Goal: Task Accomplishment & Management: Manage account settings

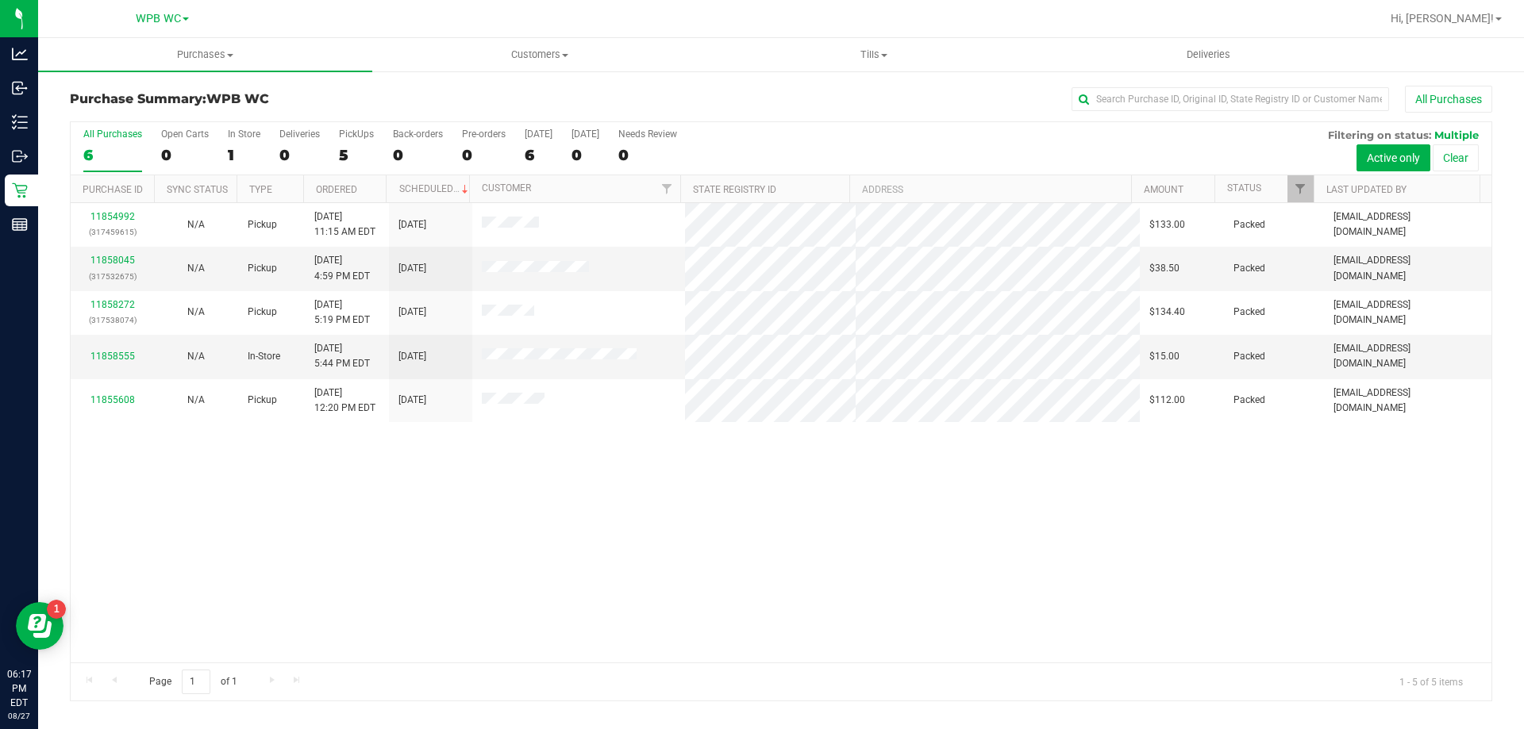
click at [84, 160] on div "6" at bounding box center [112, 155] width 59 height 18
click at [0, 0] on input "All Purchases 6" at bounding box center [0, 0] width 0 height 0
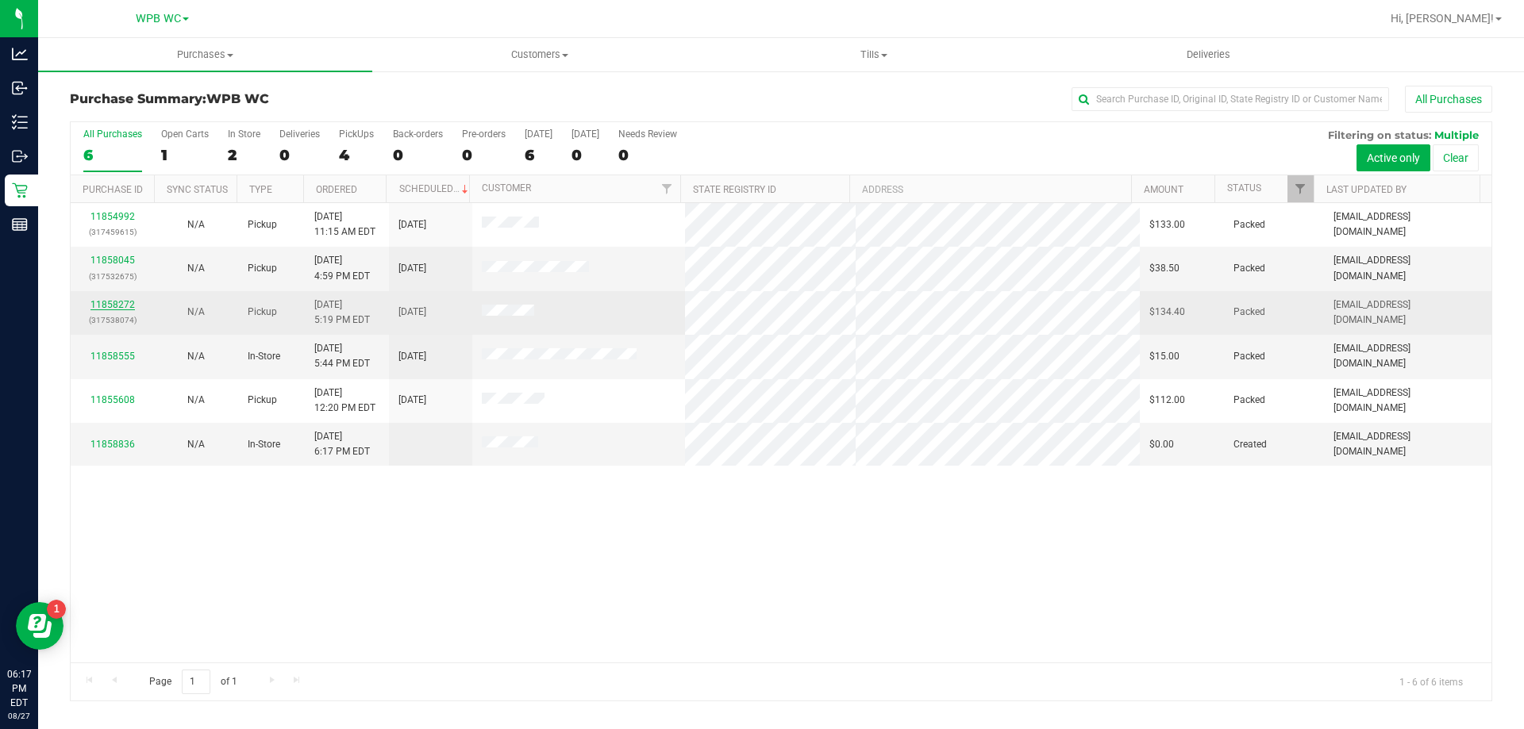
click at [125, 305] on link "11858272" at bounding box center [112, 304] width 44 height 11
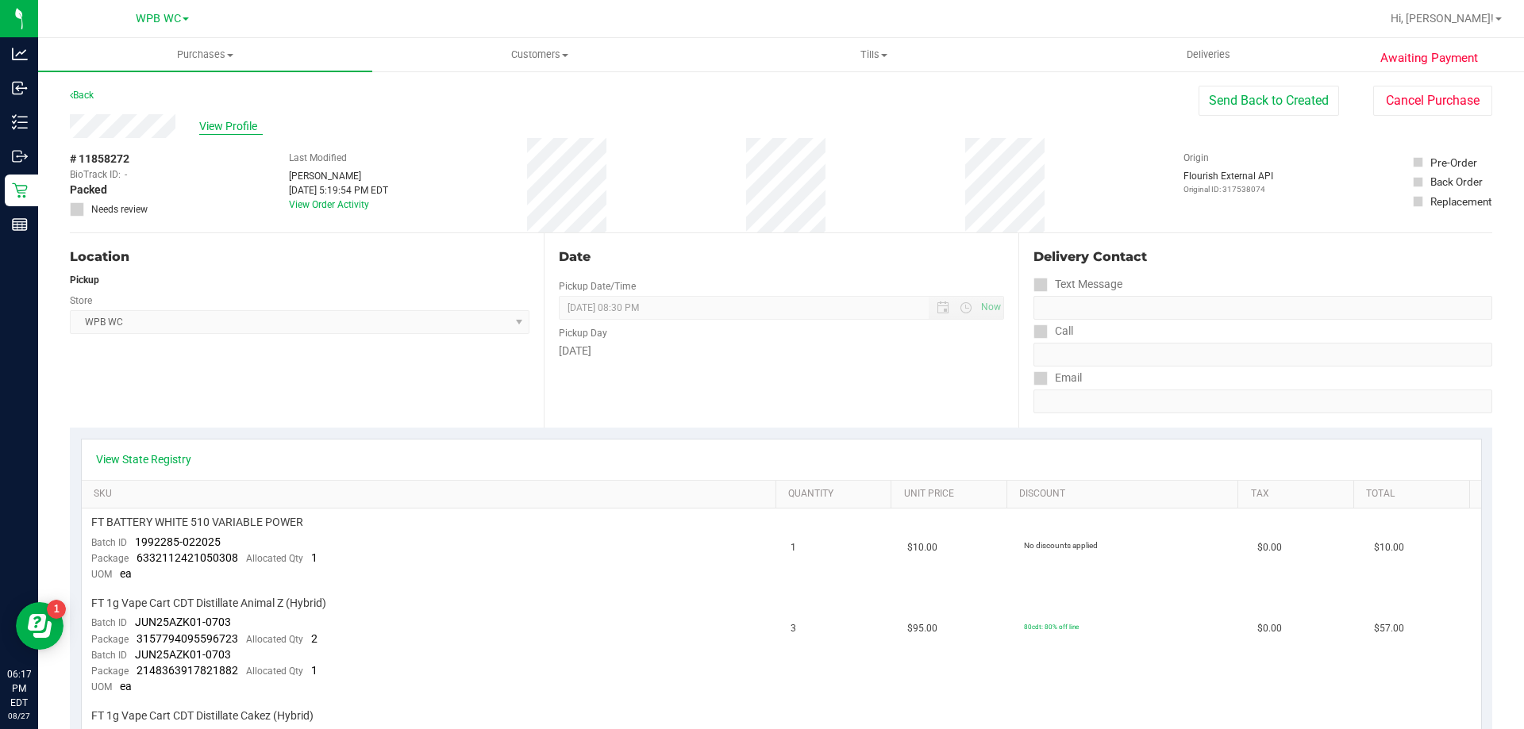
click at [246, 129] on span "View Profile" at bounding box center [230, 126] width 63 height 17
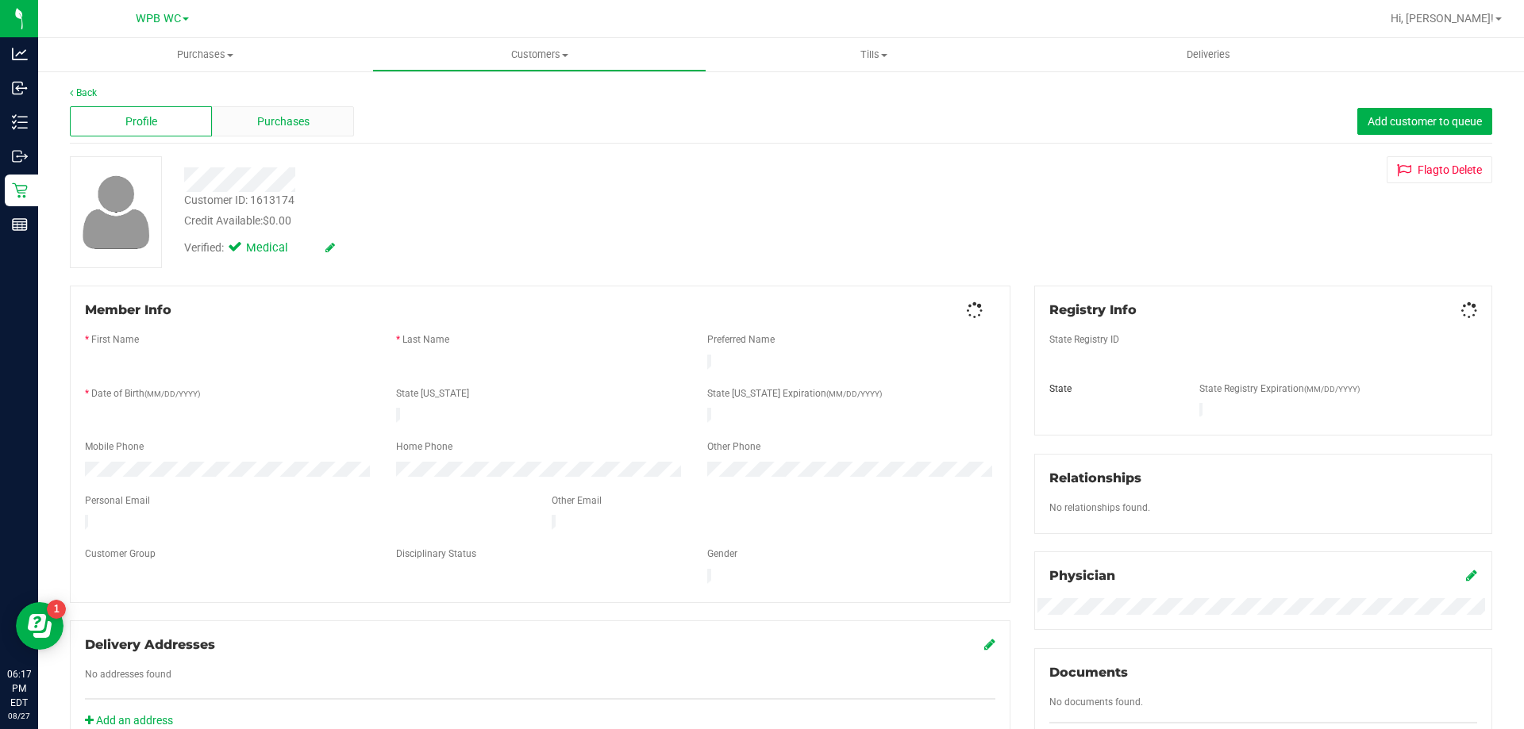
click at [236, 129] on div "Purchases" at bounding box center [283, 121] width 142 height 30
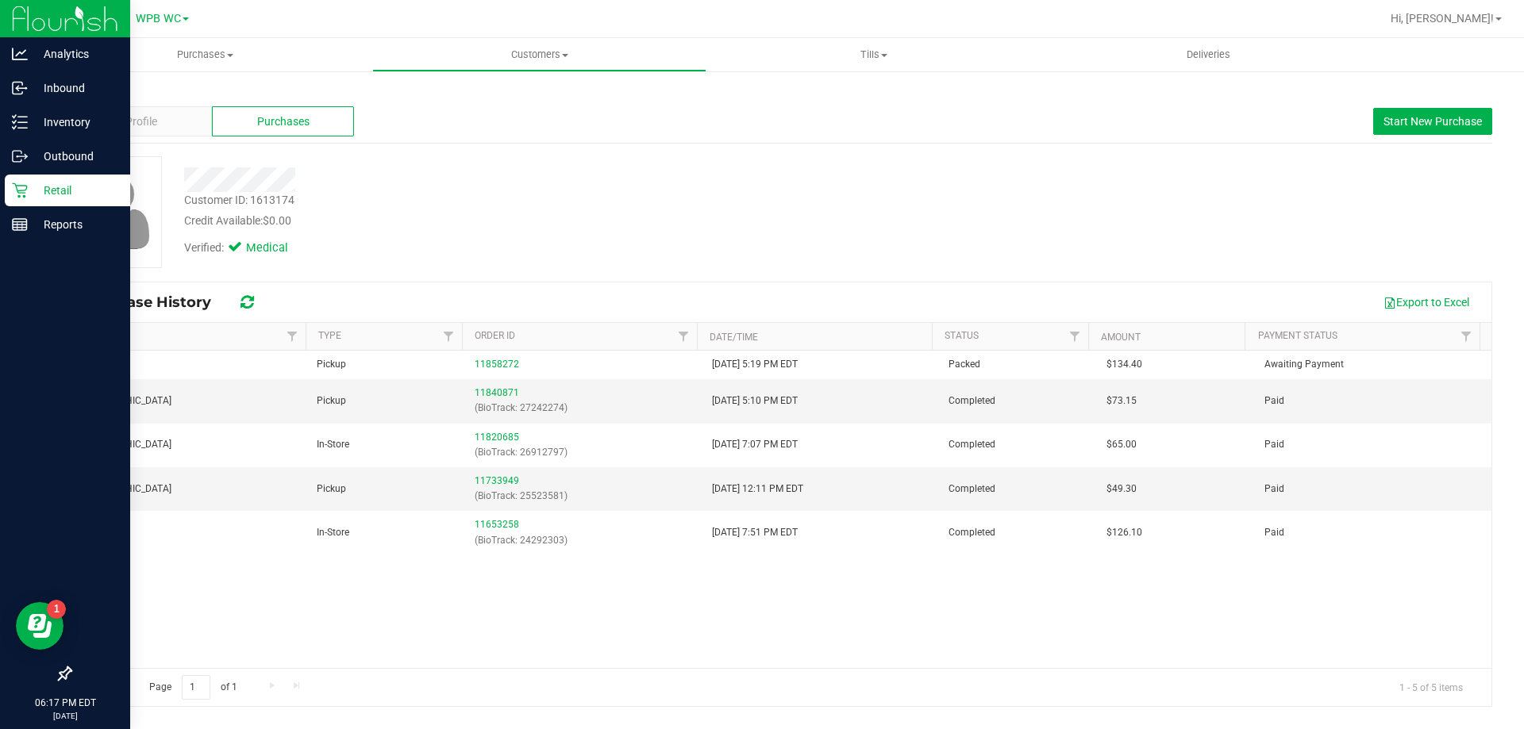
click at [35, 188] on p "Retail" at bounding box center [75, 190] width 95 height 19
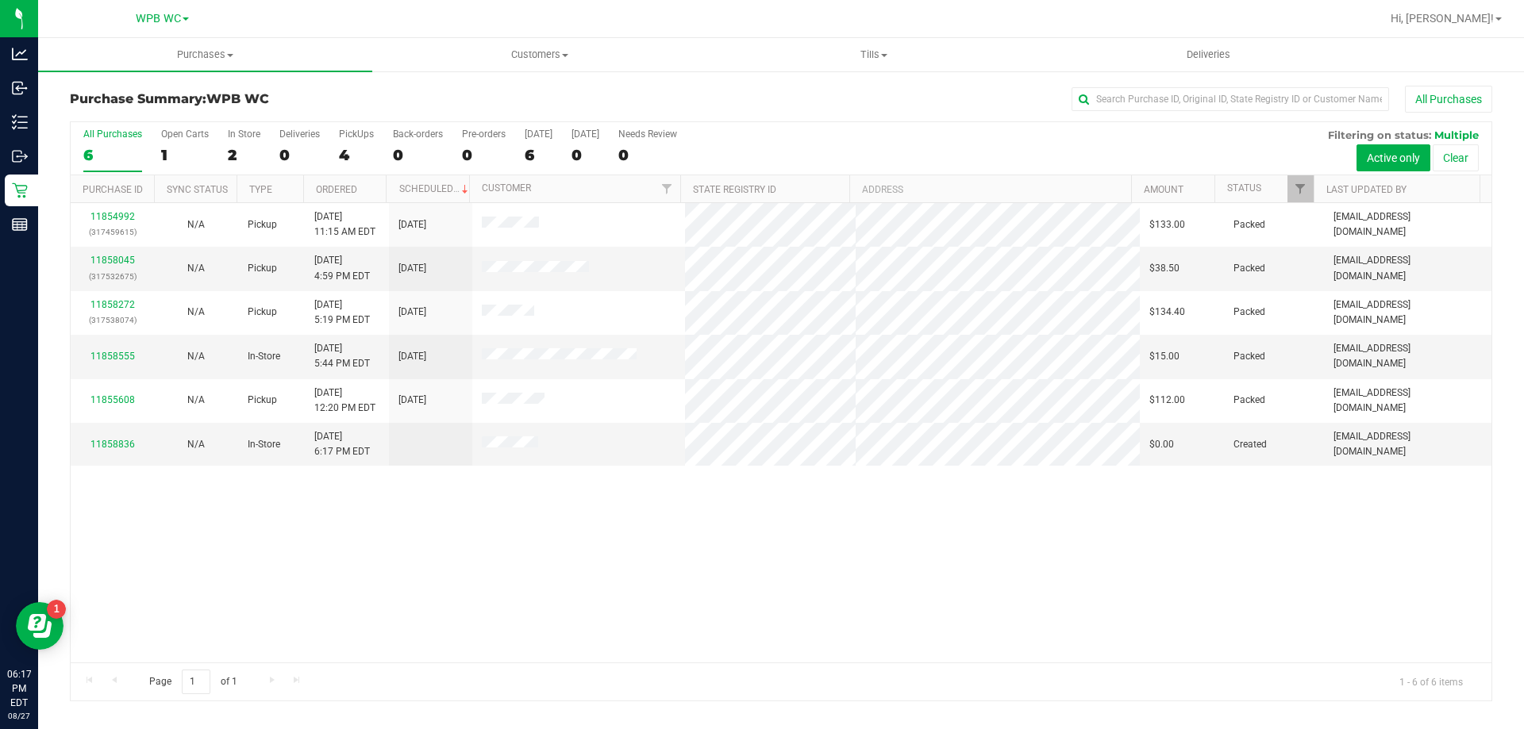
click at [100, 150] on div "6" at bounding box center [112, 155] width 59 height 18
click at [0, 0] on input "All Purchases 6" at bounding box center [0, 0] width 0 height 0
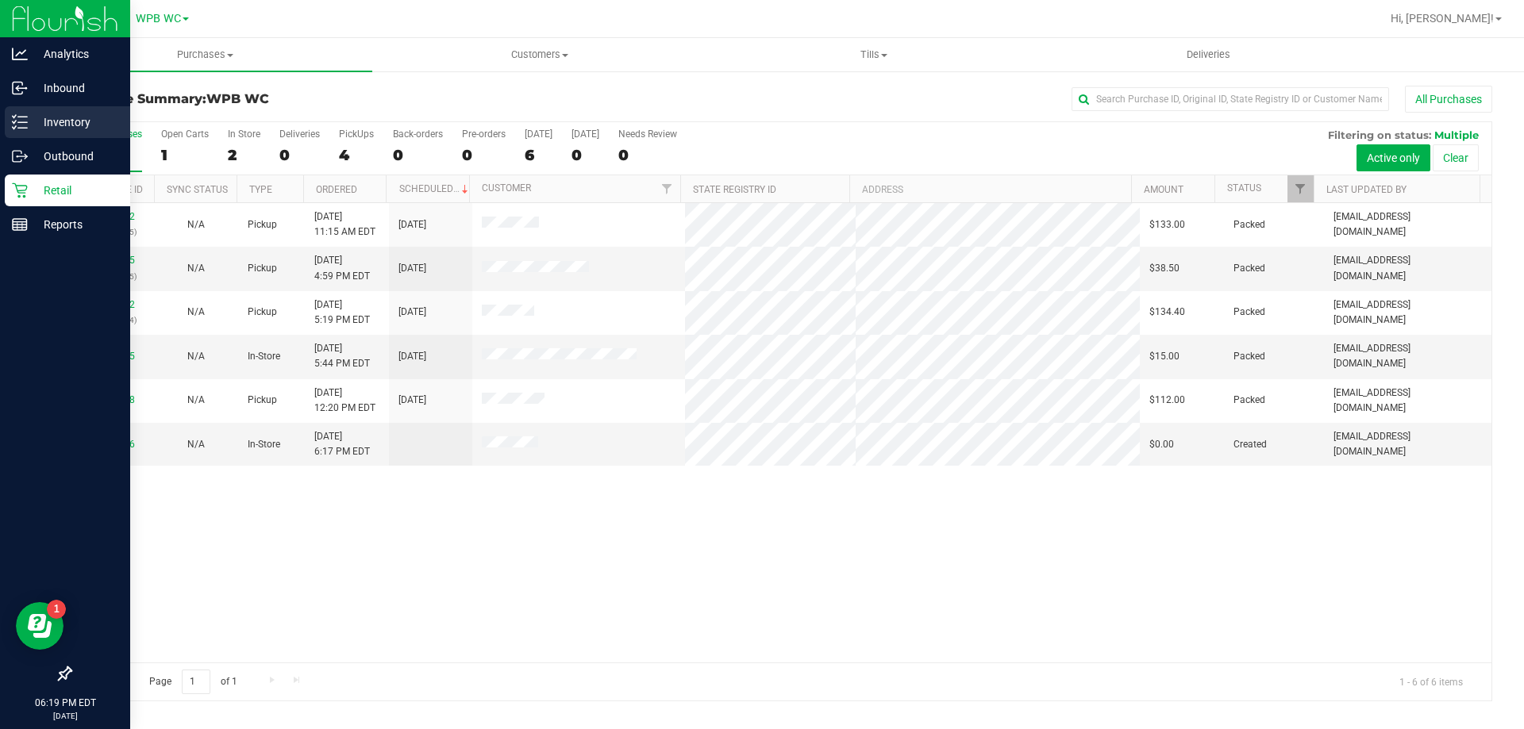
click at [28, 118] on p "Inventory" at bounding box center [75, 122] width 95 height 19
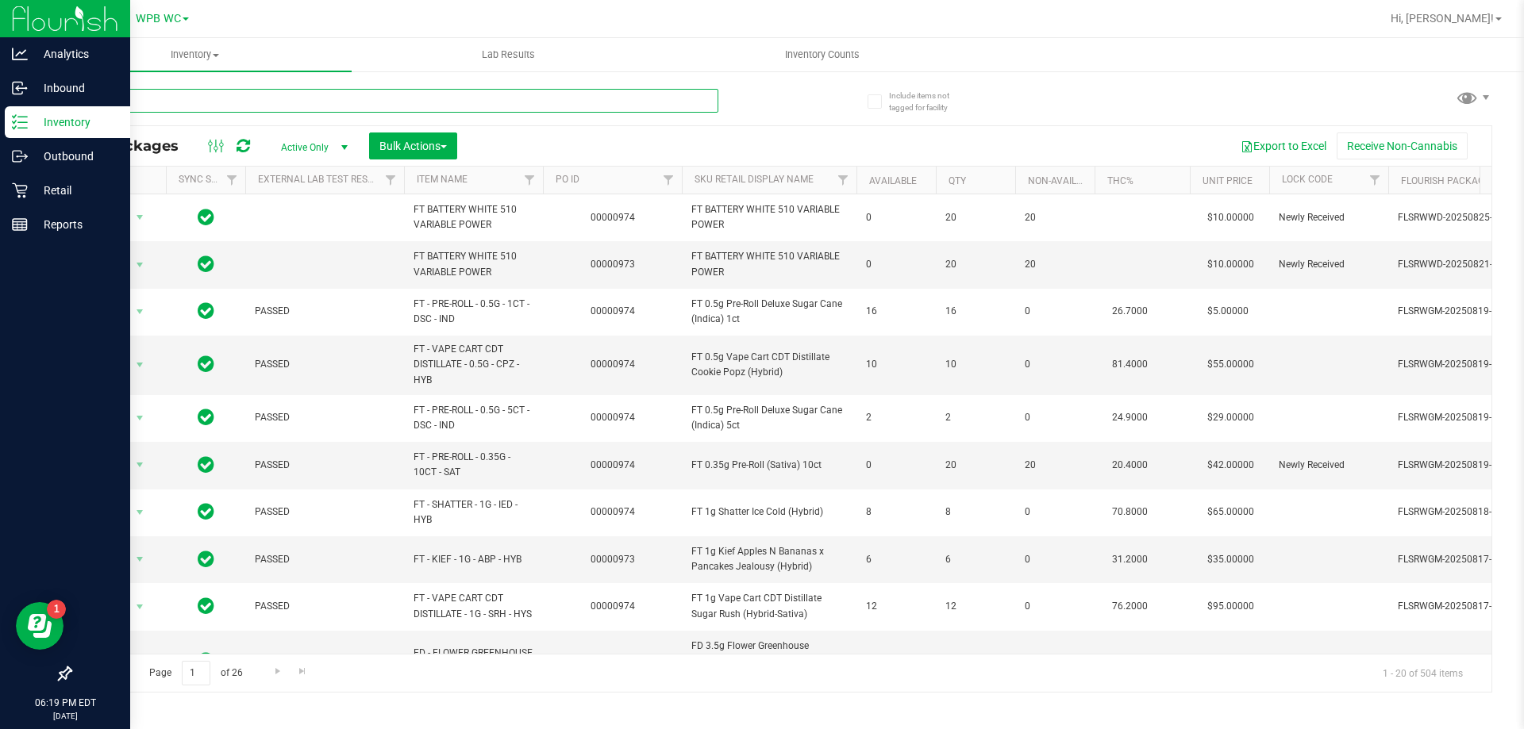
click at [226, 107] on input "text" at bounding box center [394, 101] width 648 height 24
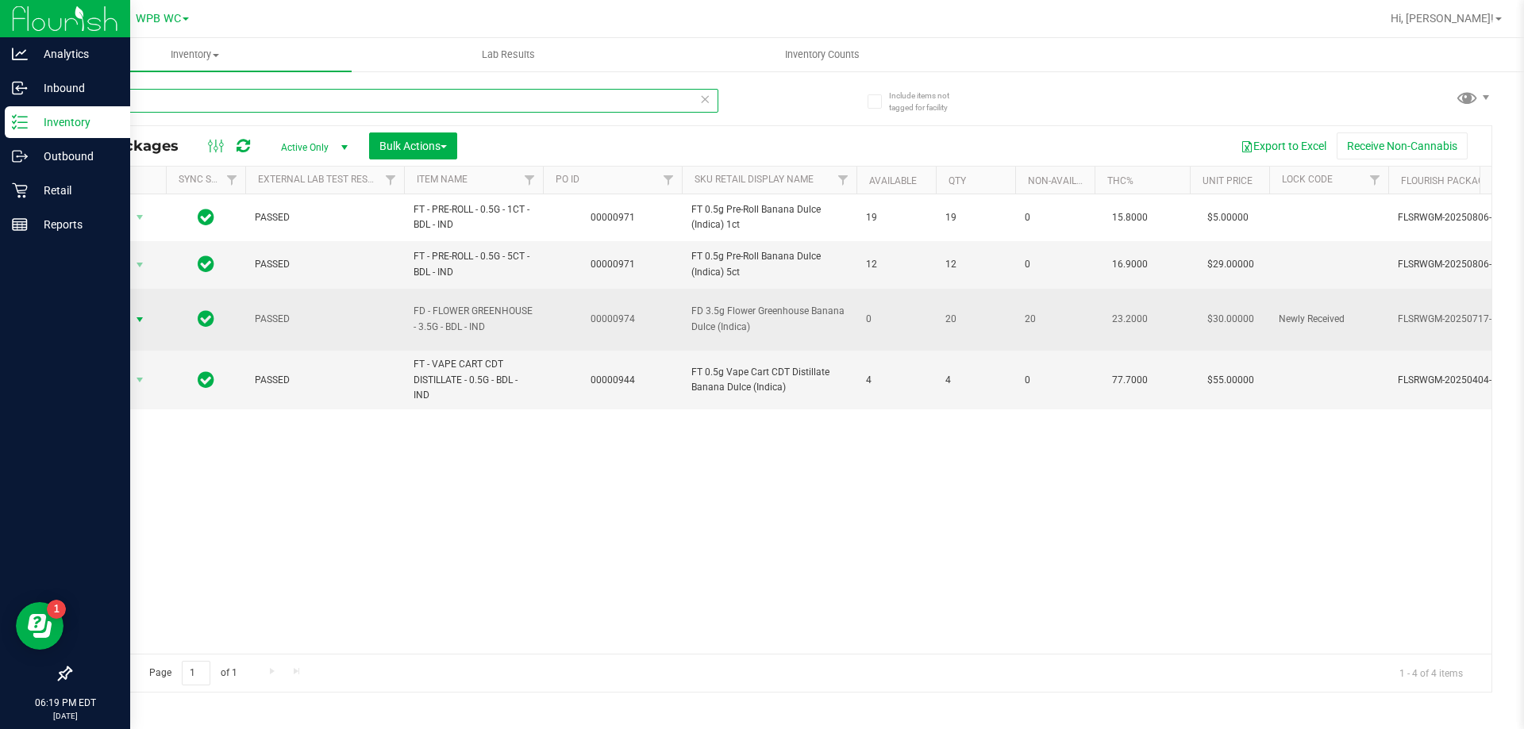
type input "bdl"
click at [122, 314] on span "Action" at bounding box center [107, 320] width 43 height 22
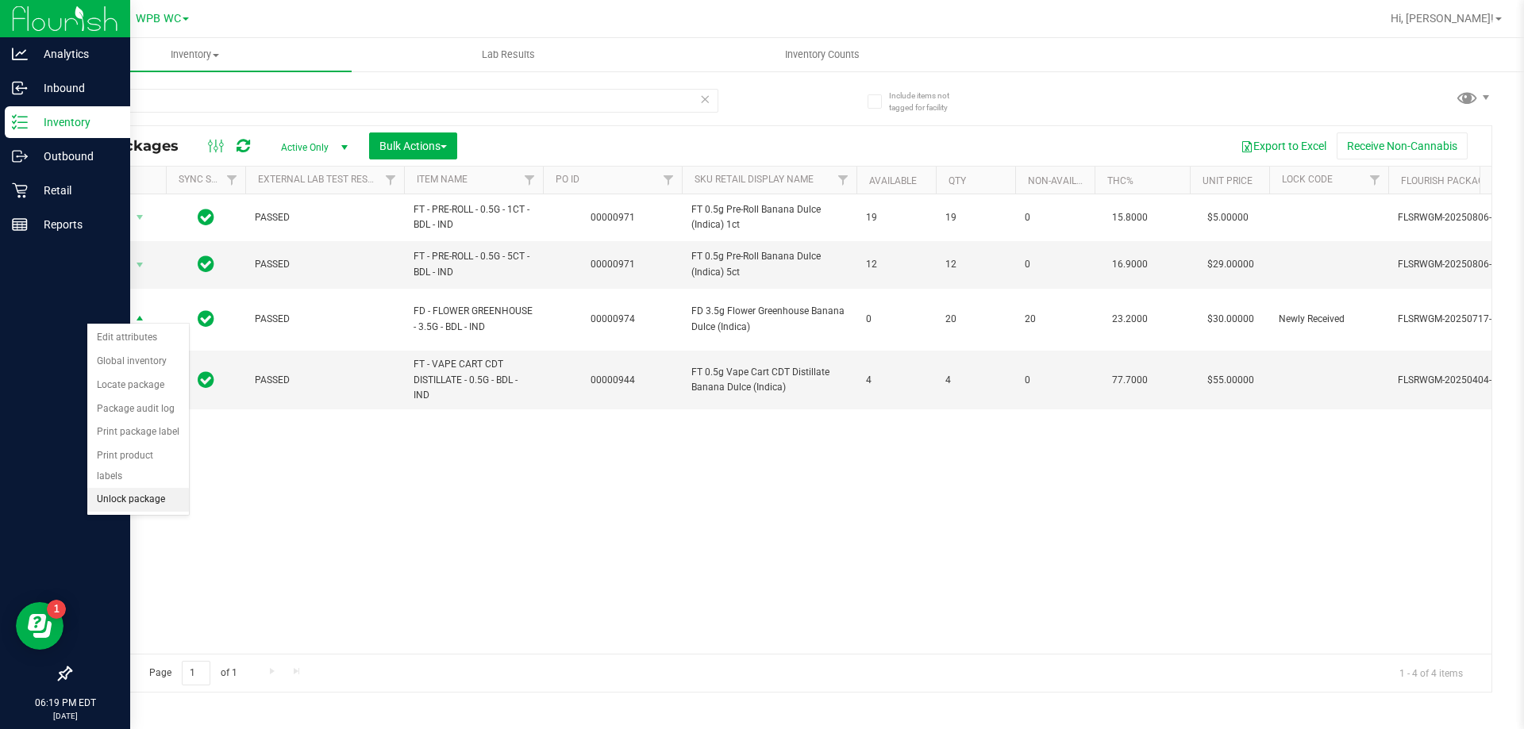
click at [128, 490] on li "Unlock package" at bounding box center [138, 500] width 102 height 24
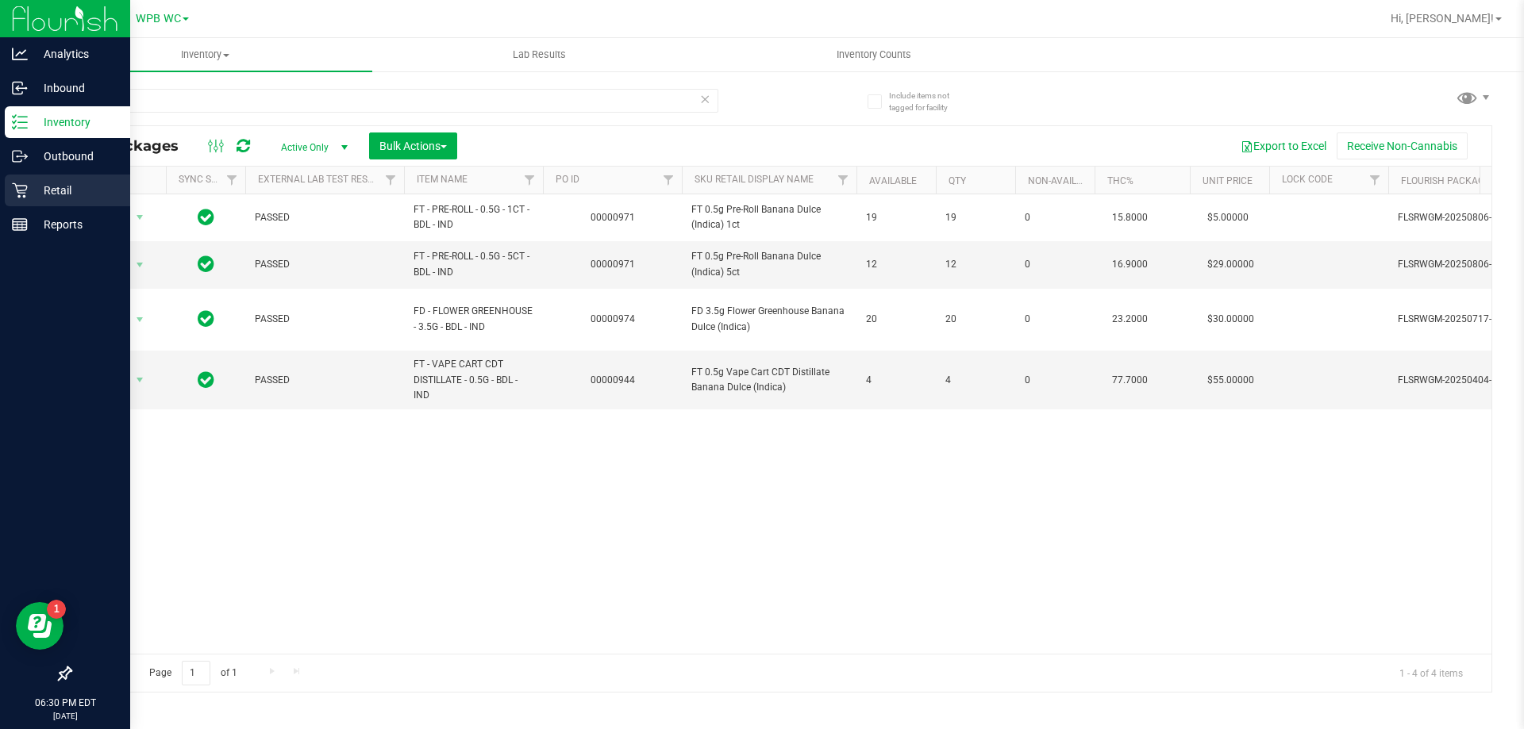
click at [27, 189] on icon at bounding box center [20, 191] width 16 height 16
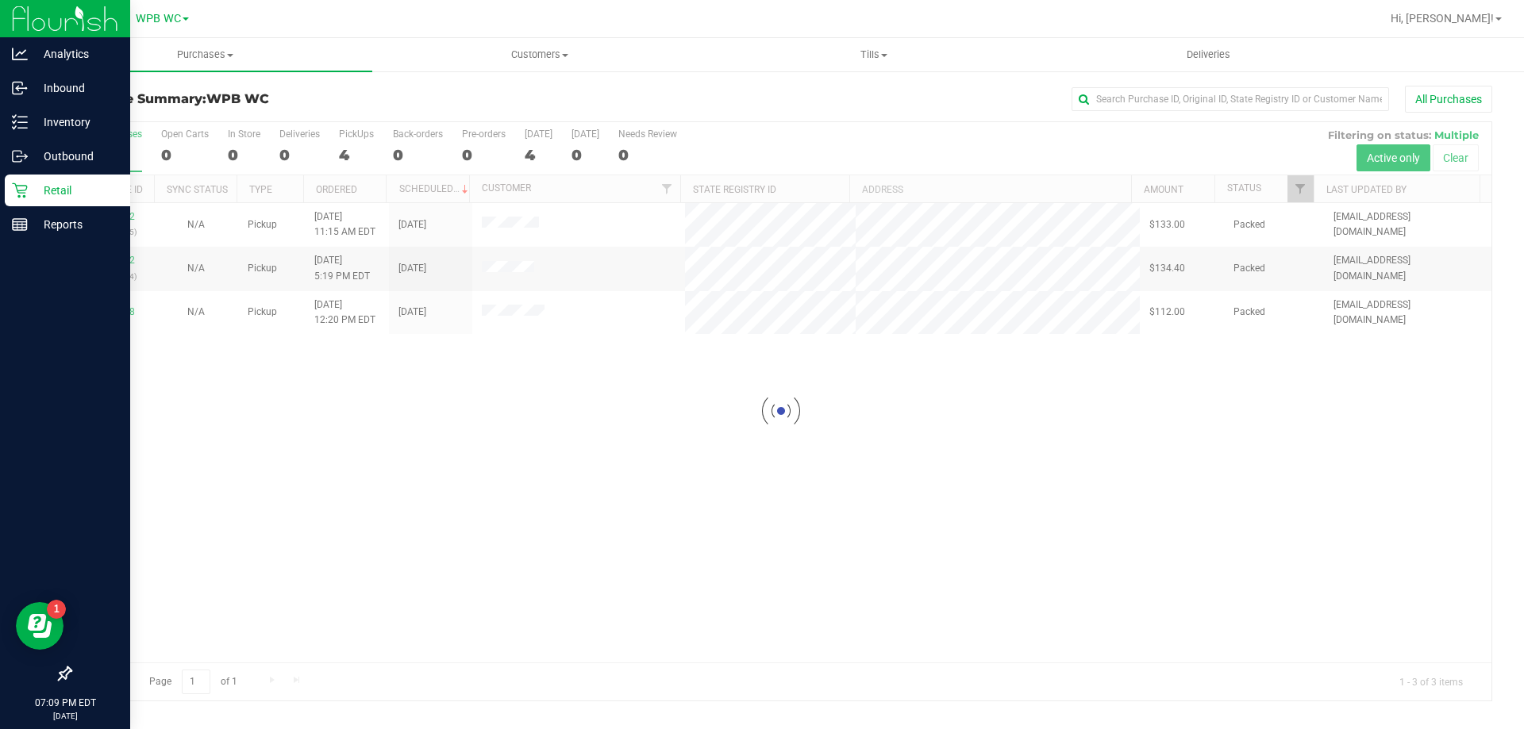
click at [122, 148] on div at bounding box center [781, 411] width 1420 height 579
click at [1100, 449] on div "11859277 (317564633) N/A Pickup [DATE] 7:16 PM EDT 8/28/2025 $145.50 Submitted …" at bounding box center [781, 432] width 1420 height 459
click at [928, 383] on div "11859277 (317564633) N/A Pickup [DATE] 7:16 PM EDT 8/28/2025 $145.50 Submitted …" at bounding box center [781, 432] width 1420 height 459
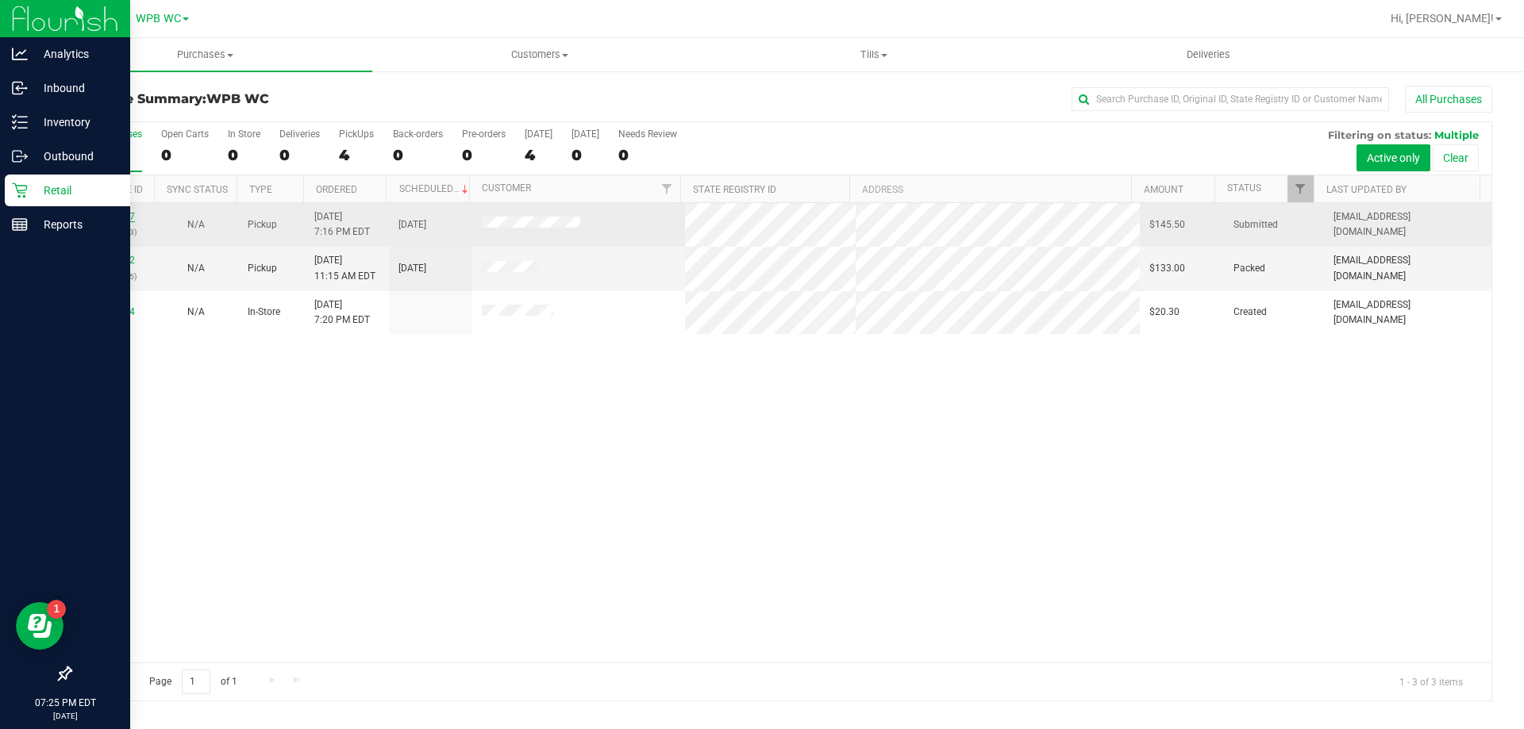
click at [126, 213] on link "11859277" at bounding box center [112, 216] width 44 height 11
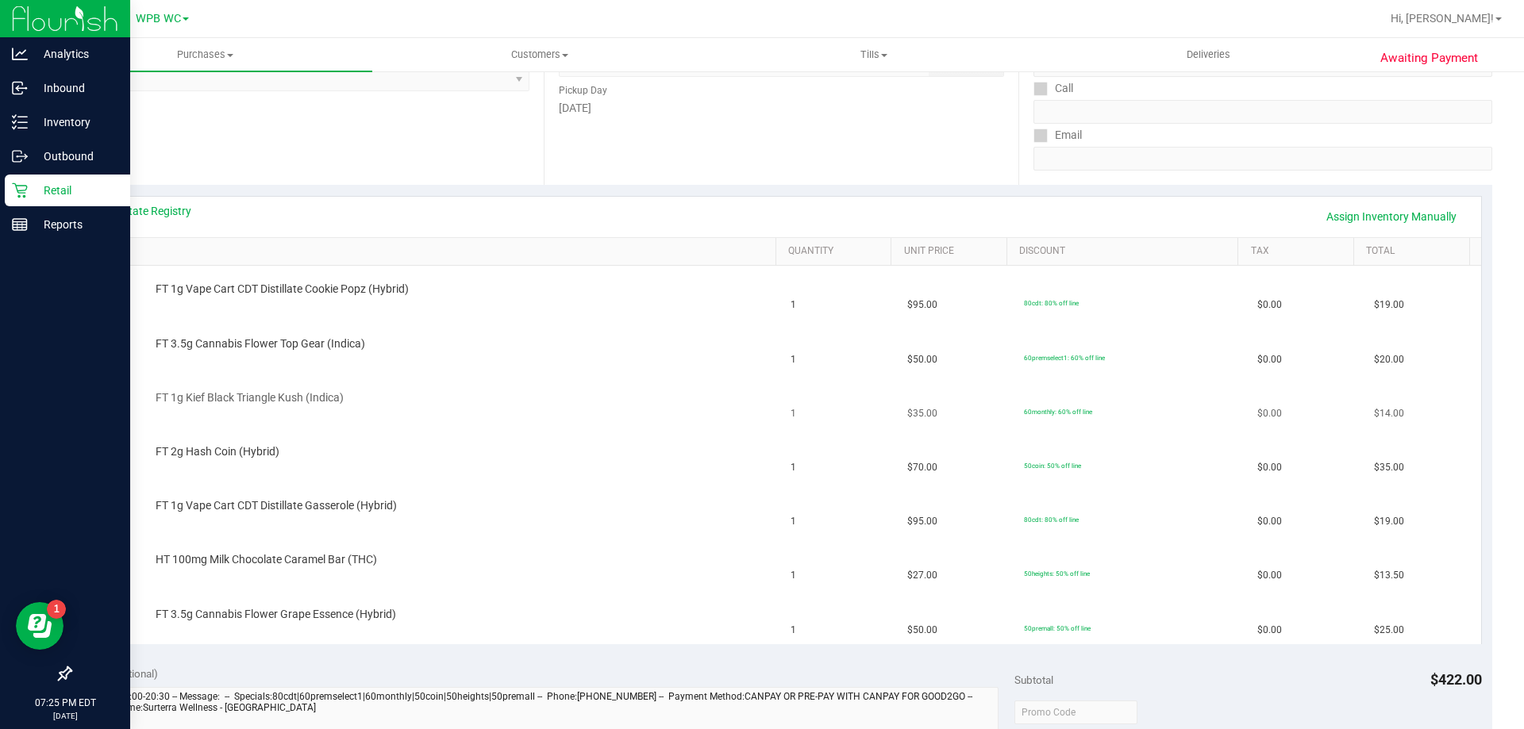
scroll to position [317, 0]
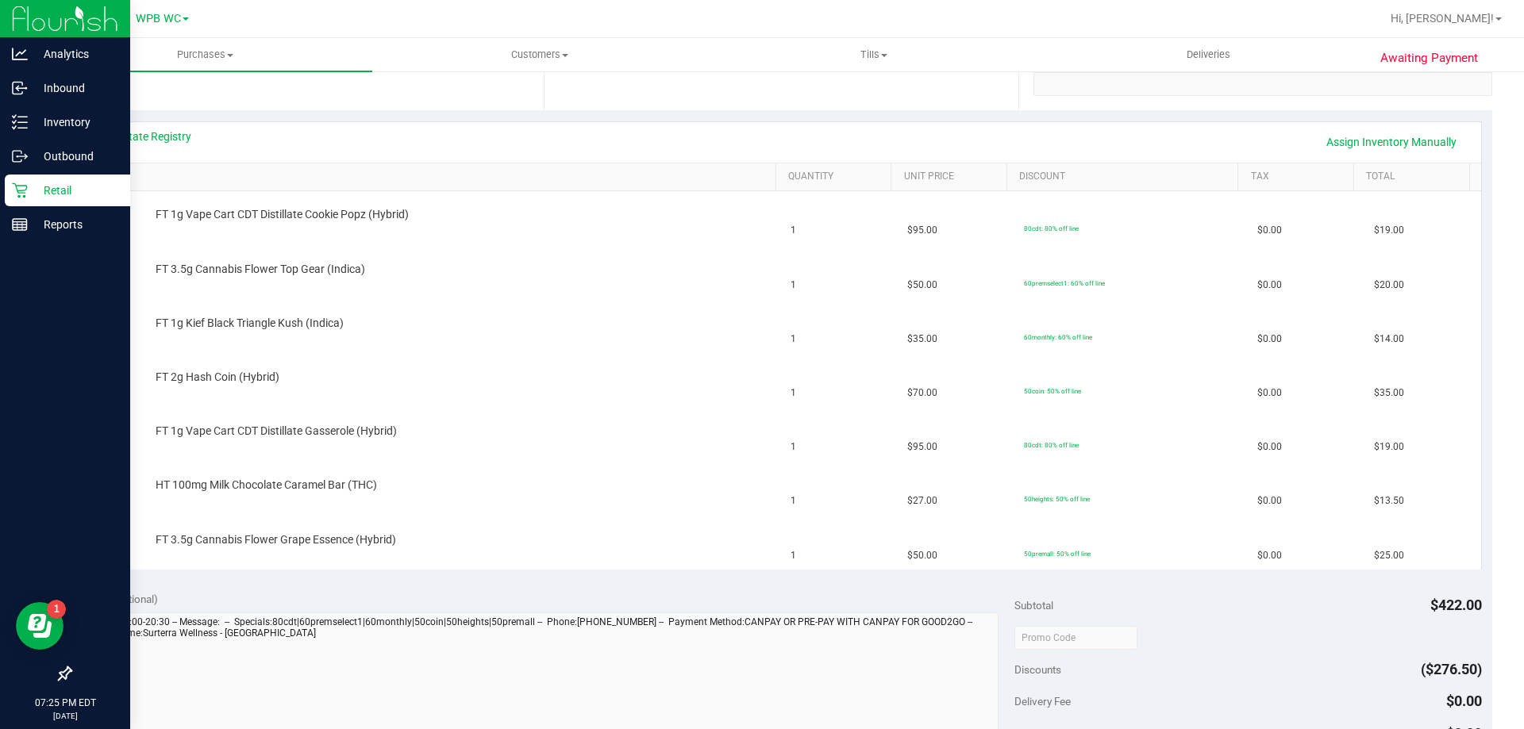
click at [5, 190] on div "Retail" at bounding box center [67, 191] width 125 height 32
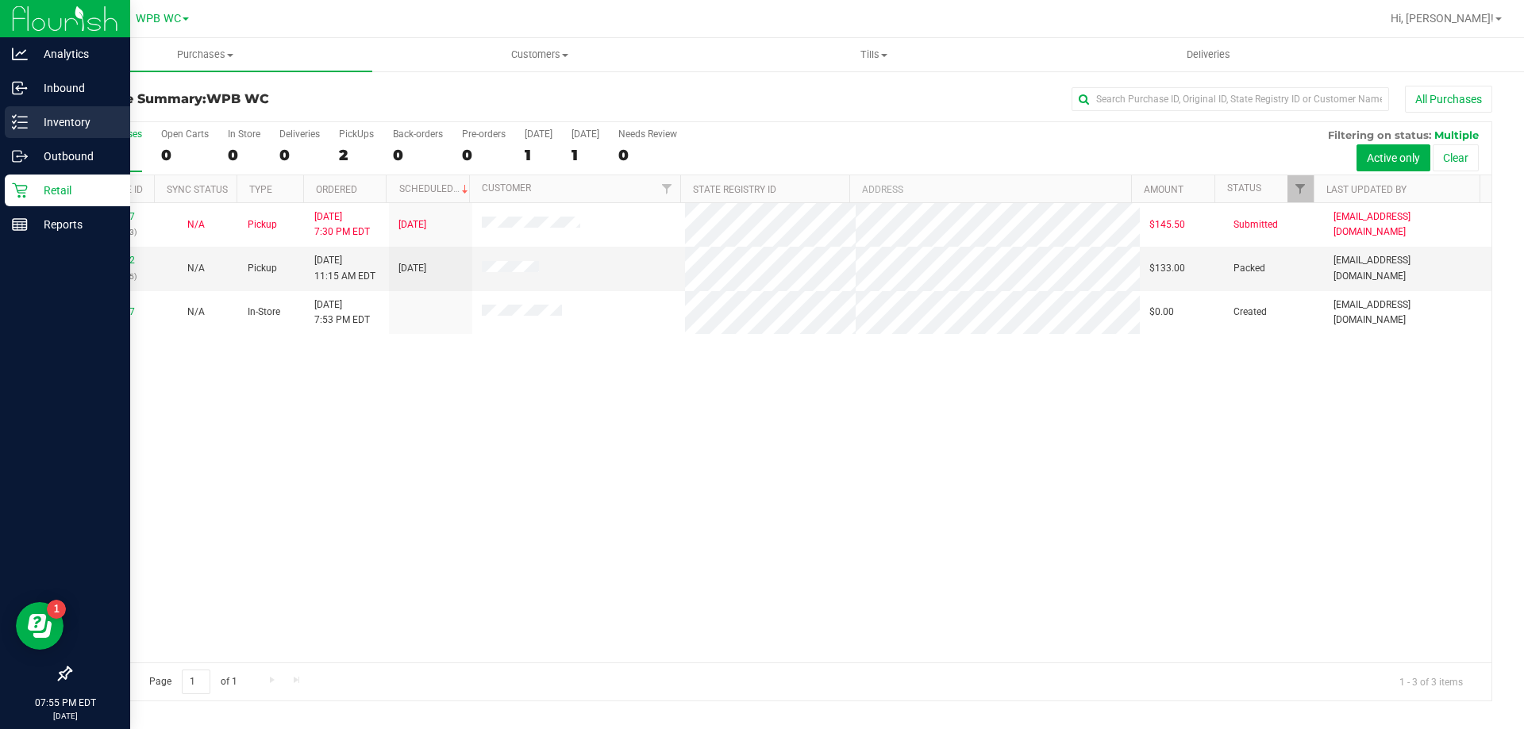
click at [24, 121] on icon at bounding box center [20, 122] width 16 height 16
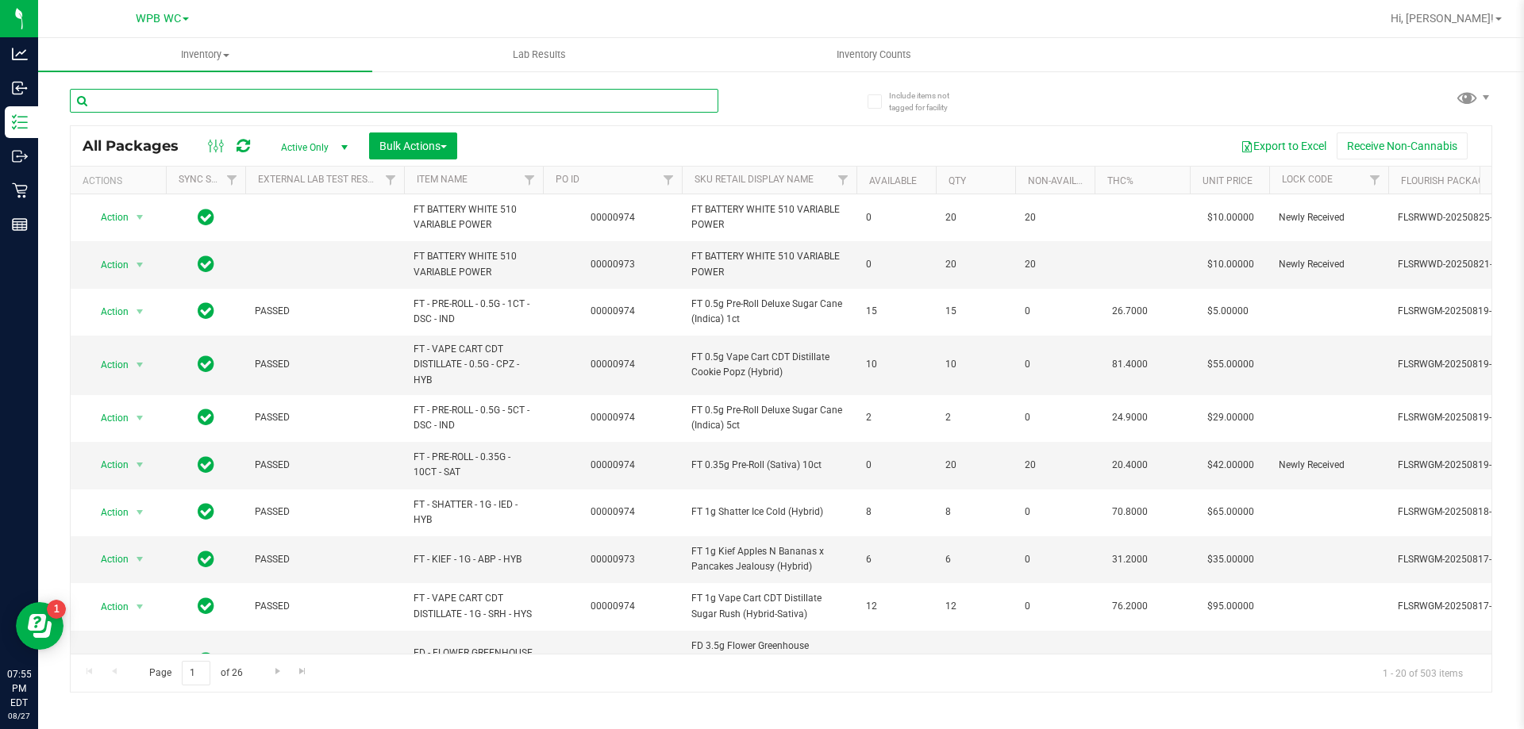
click at [171, 106] on input "text" at bounding box center [394, 101] width 648 height 24
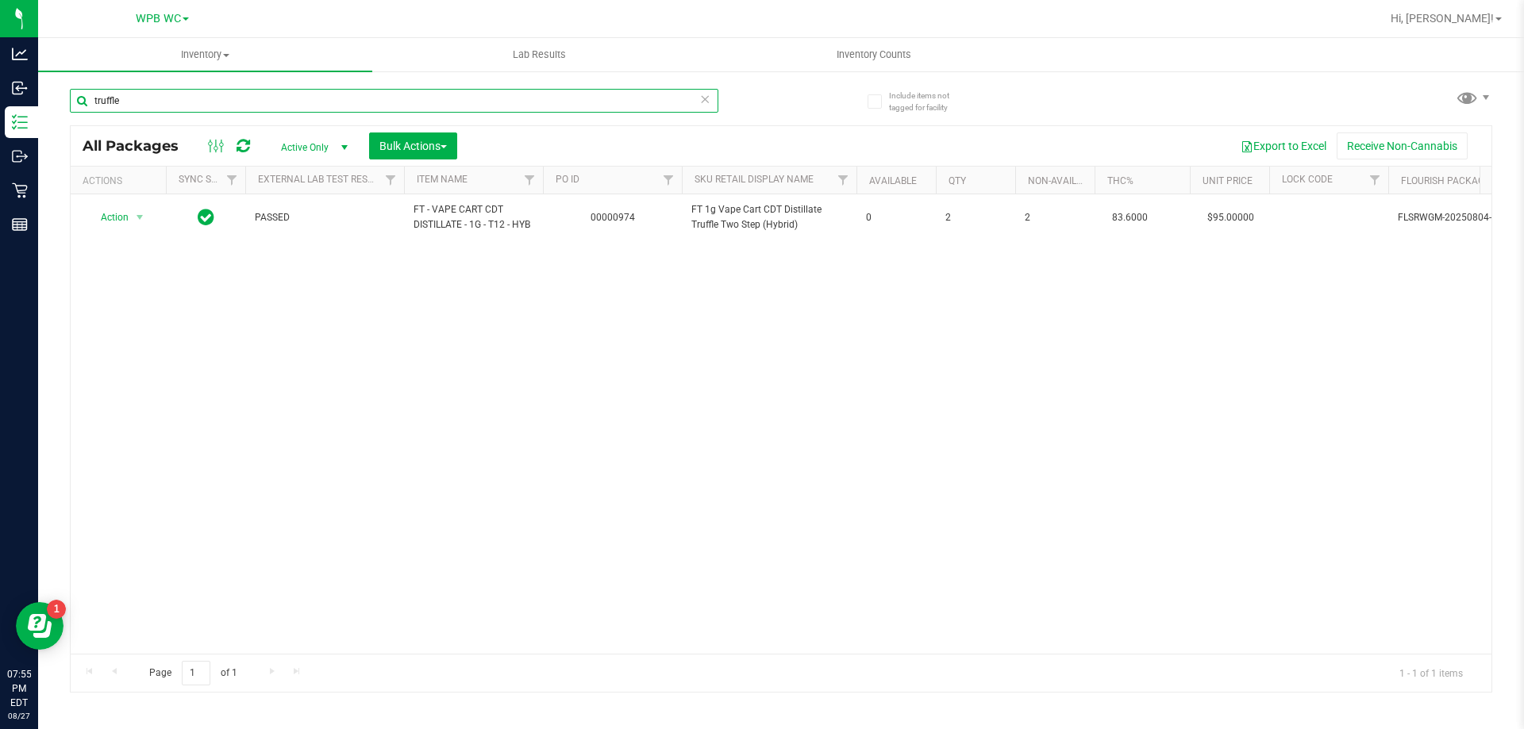
type input "truffle"
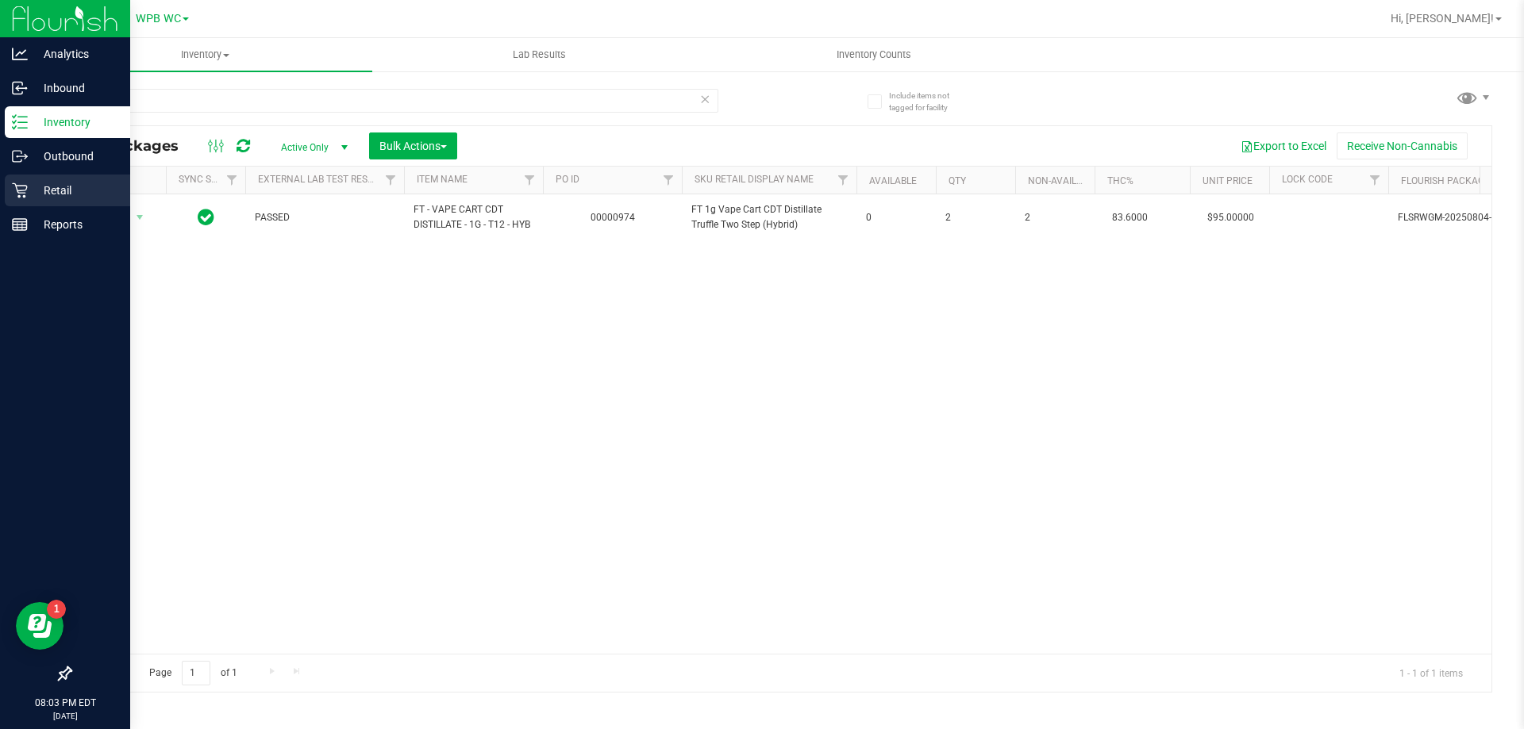
click at [59, 202] on div "Retail" at bounding box center [67, 191] width 125 height 32
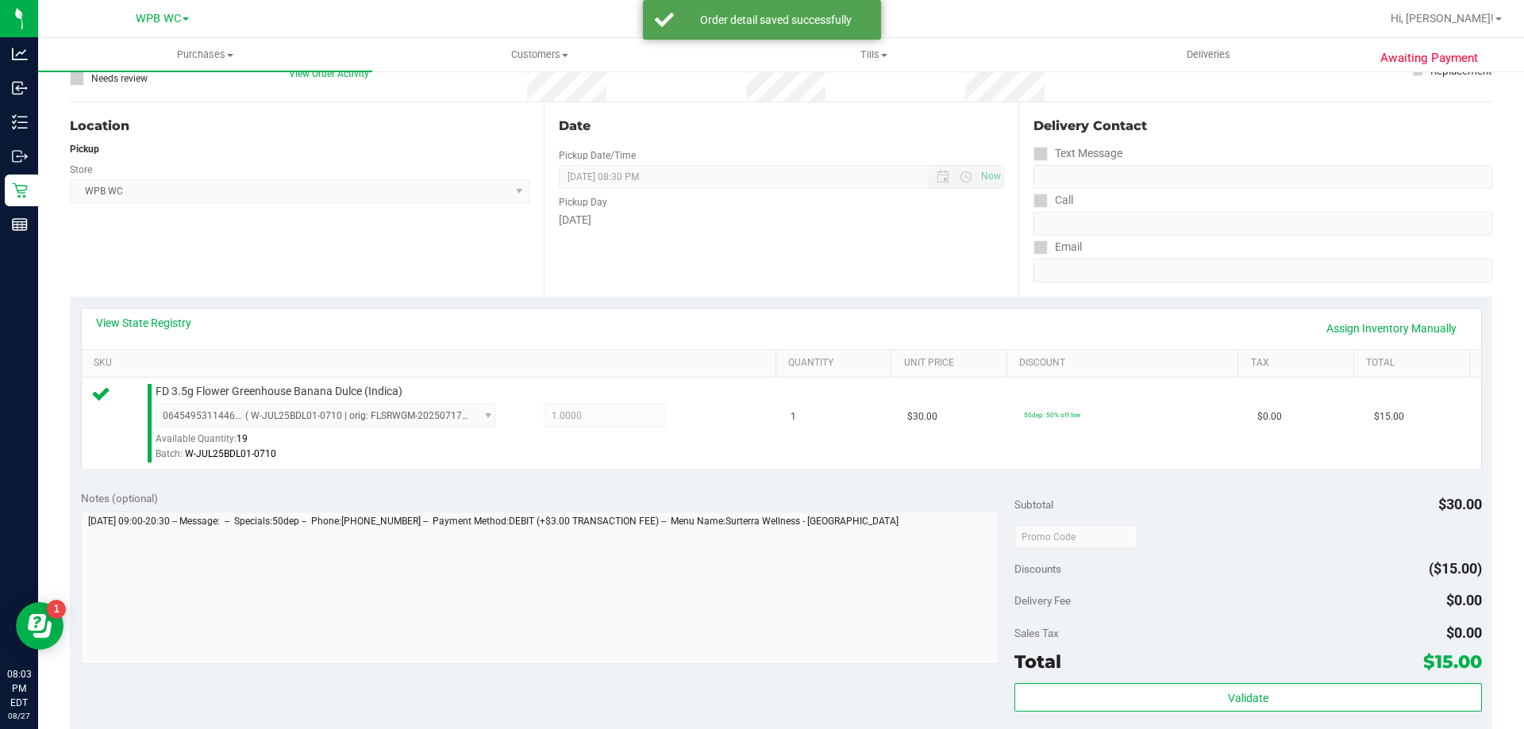
scroll to position [476, 0]
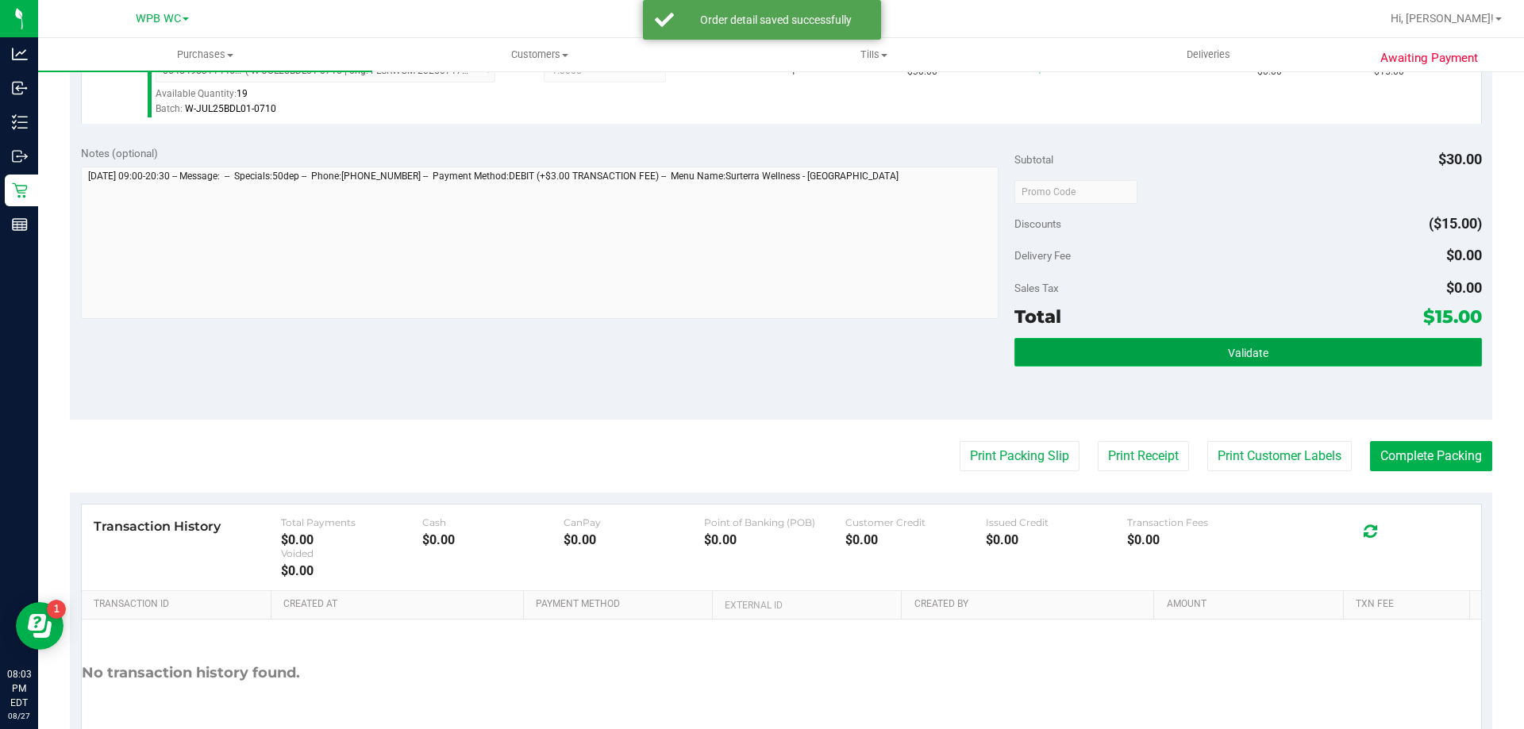
click at [1290, 344] on button "Validate" at bounding box center [1247, 352] width 467 height 29
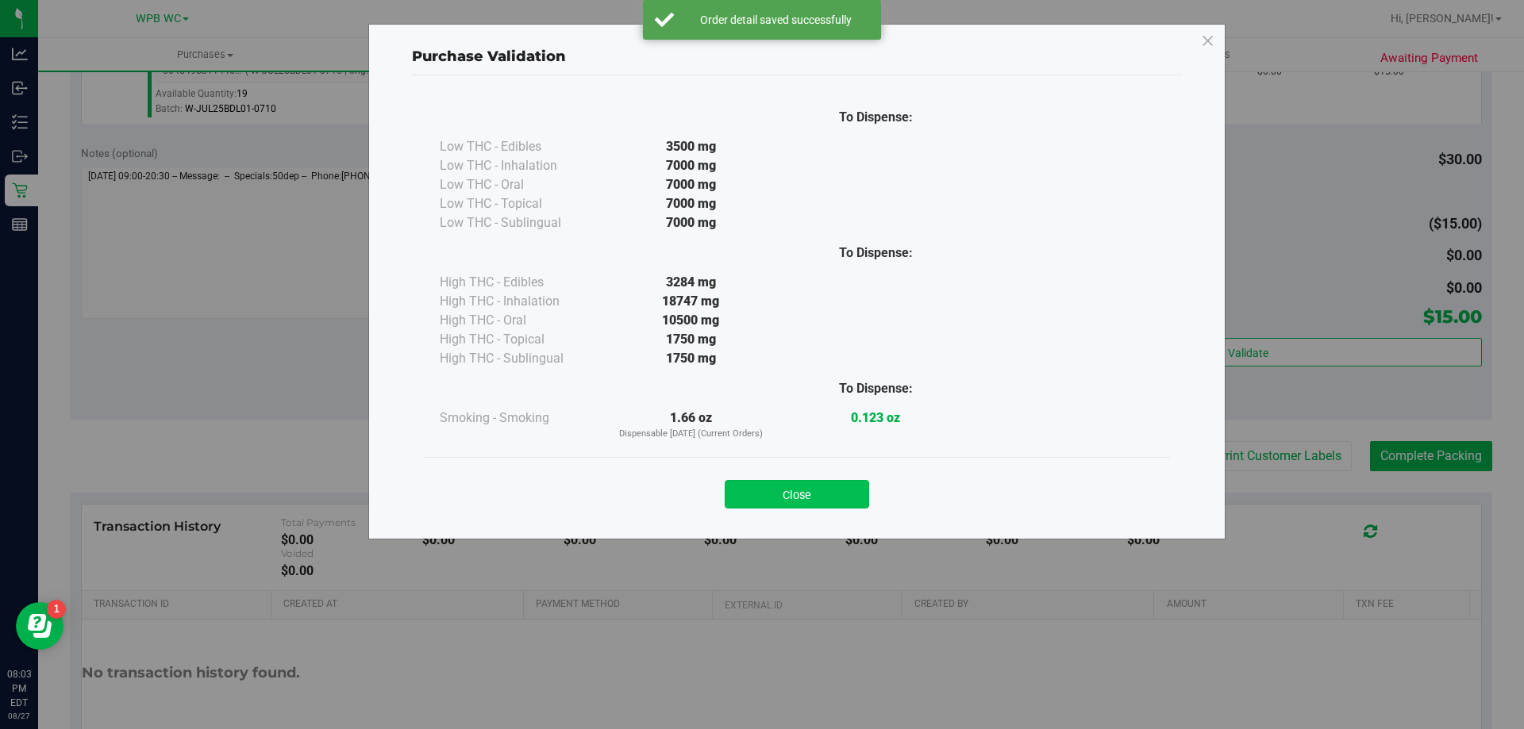
click at [766, 482] on button "Close" at bounding box center [797, 494] width 144 height 29
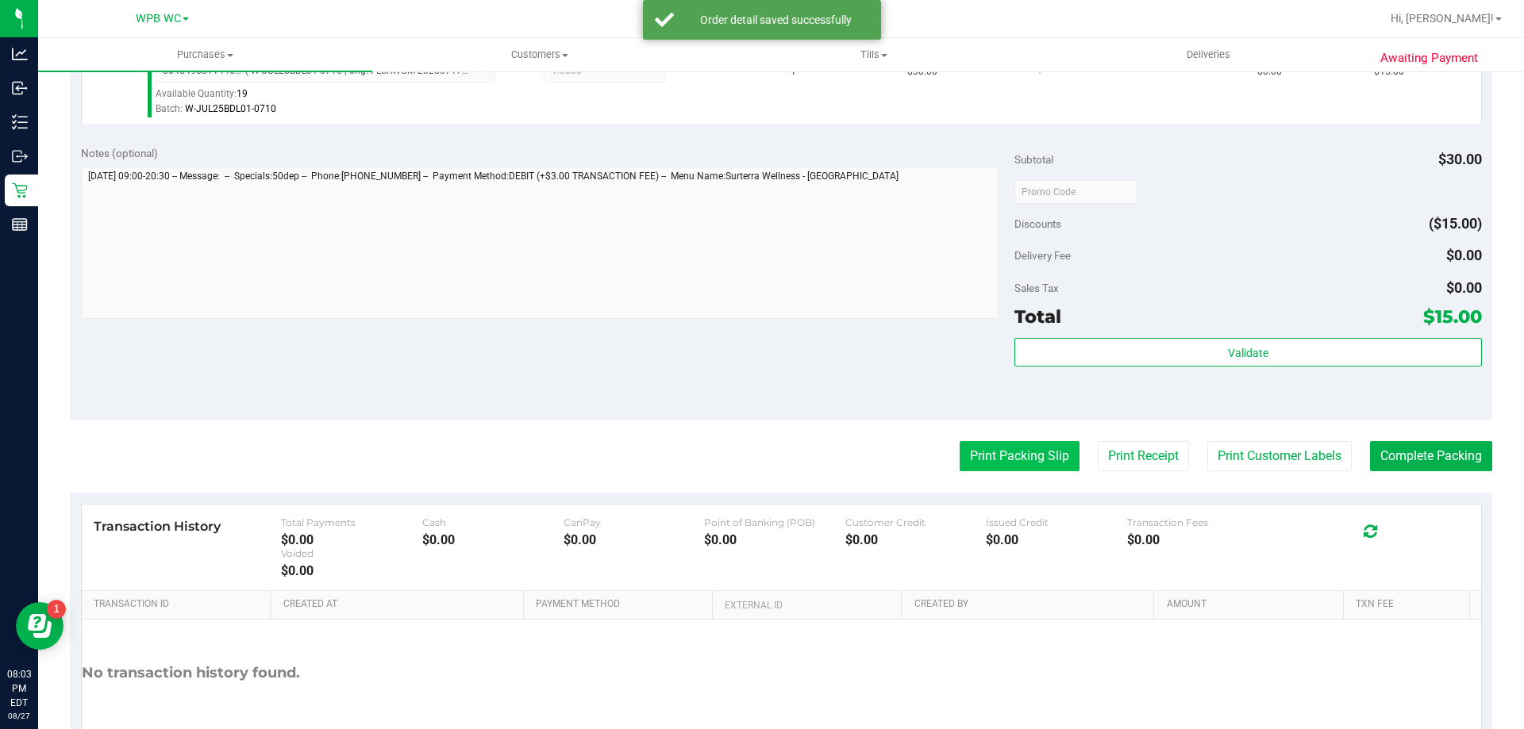
click at [1045, 454] on button "Print Packing Slip" at bounding box center [1019, 456] width 120 height 30
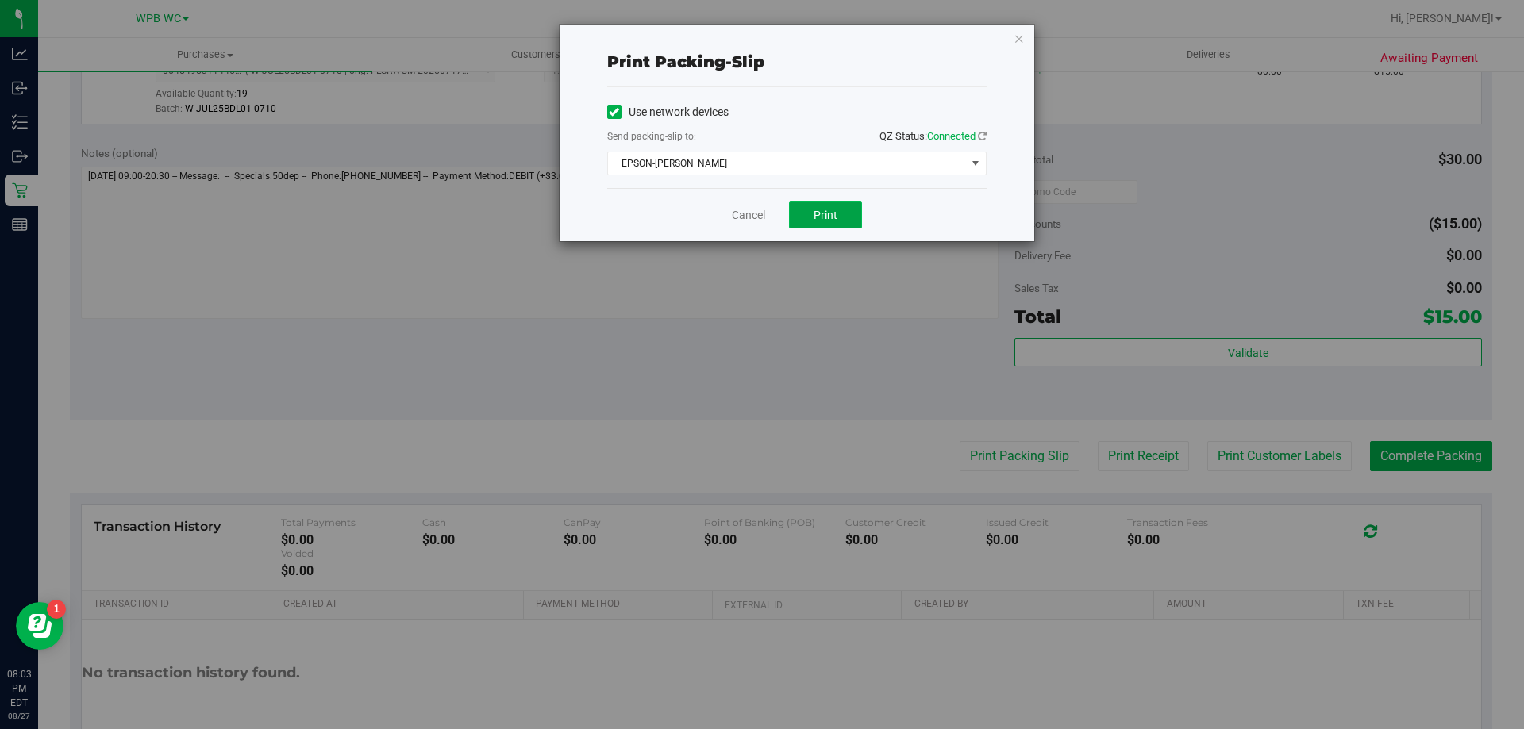
click at [840, 221] on button "Print" at bounding box center [825, 215] width 73 height 27
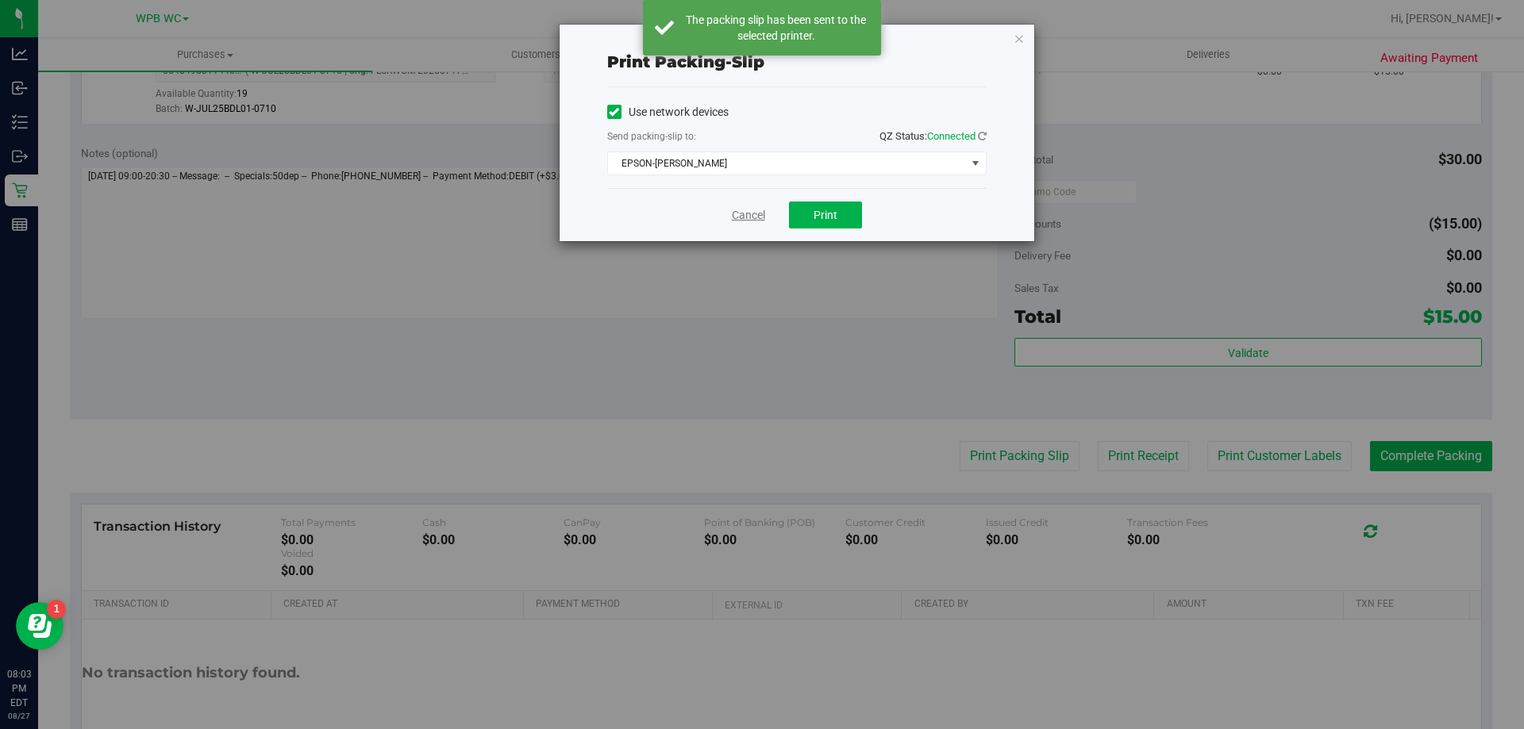
click at [753, 218] on link "Cancel" at bounding box center [748, 215] width 33 height 17
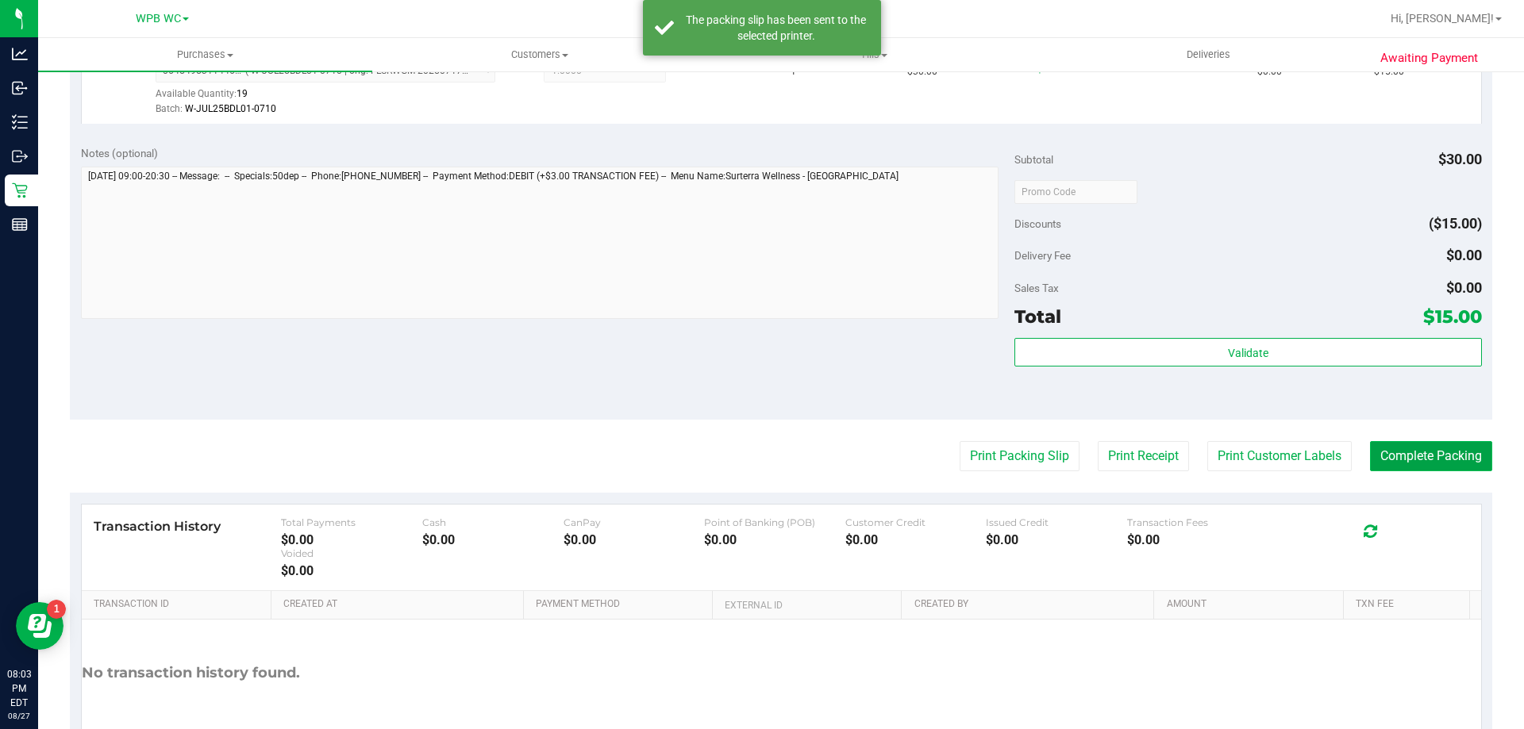
click at [1409, 449] on button "Complete Packing" at bounding box center [1431, 456] width 122 height 30
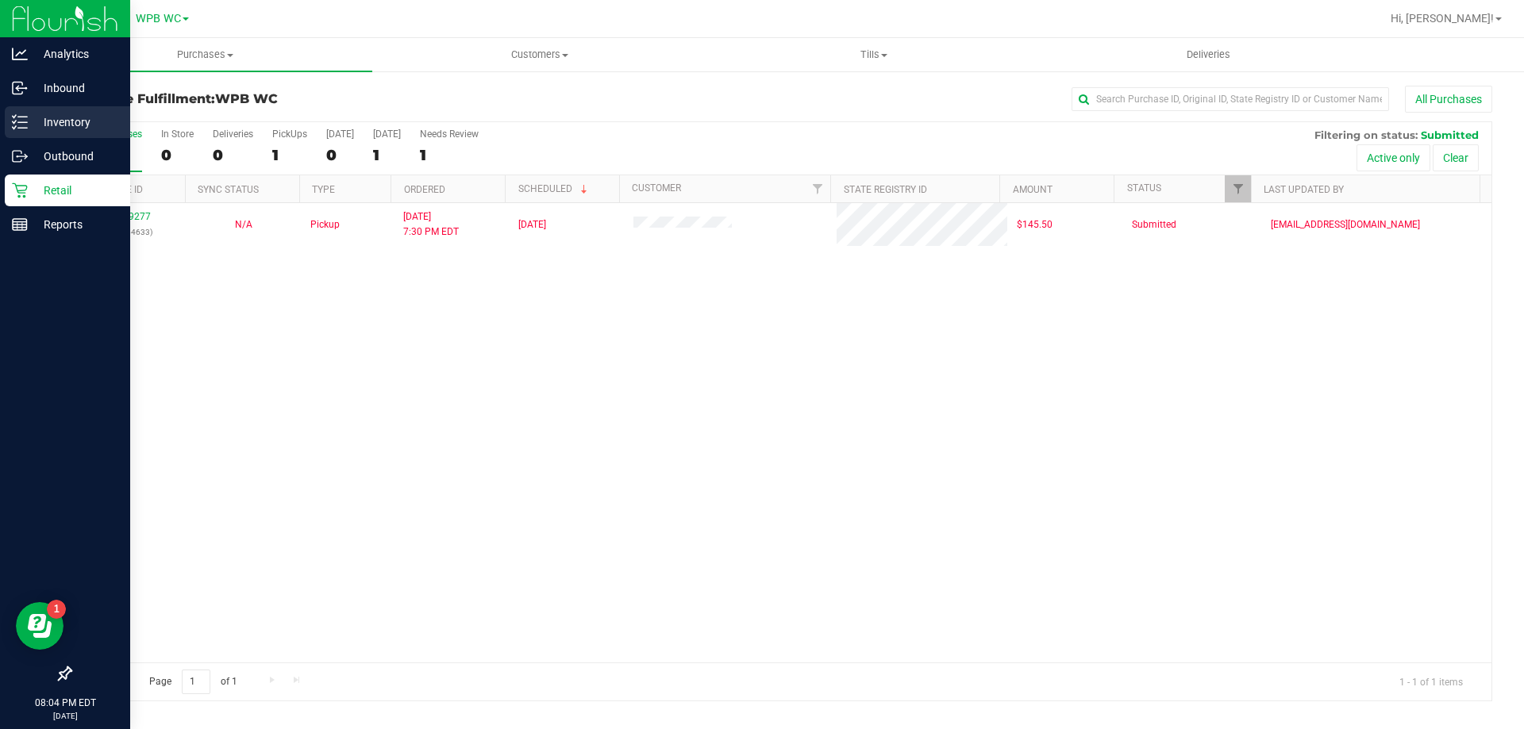
click at [64, 117] on p "Inventory" at bounding box center [75, 122] width 95 height 19
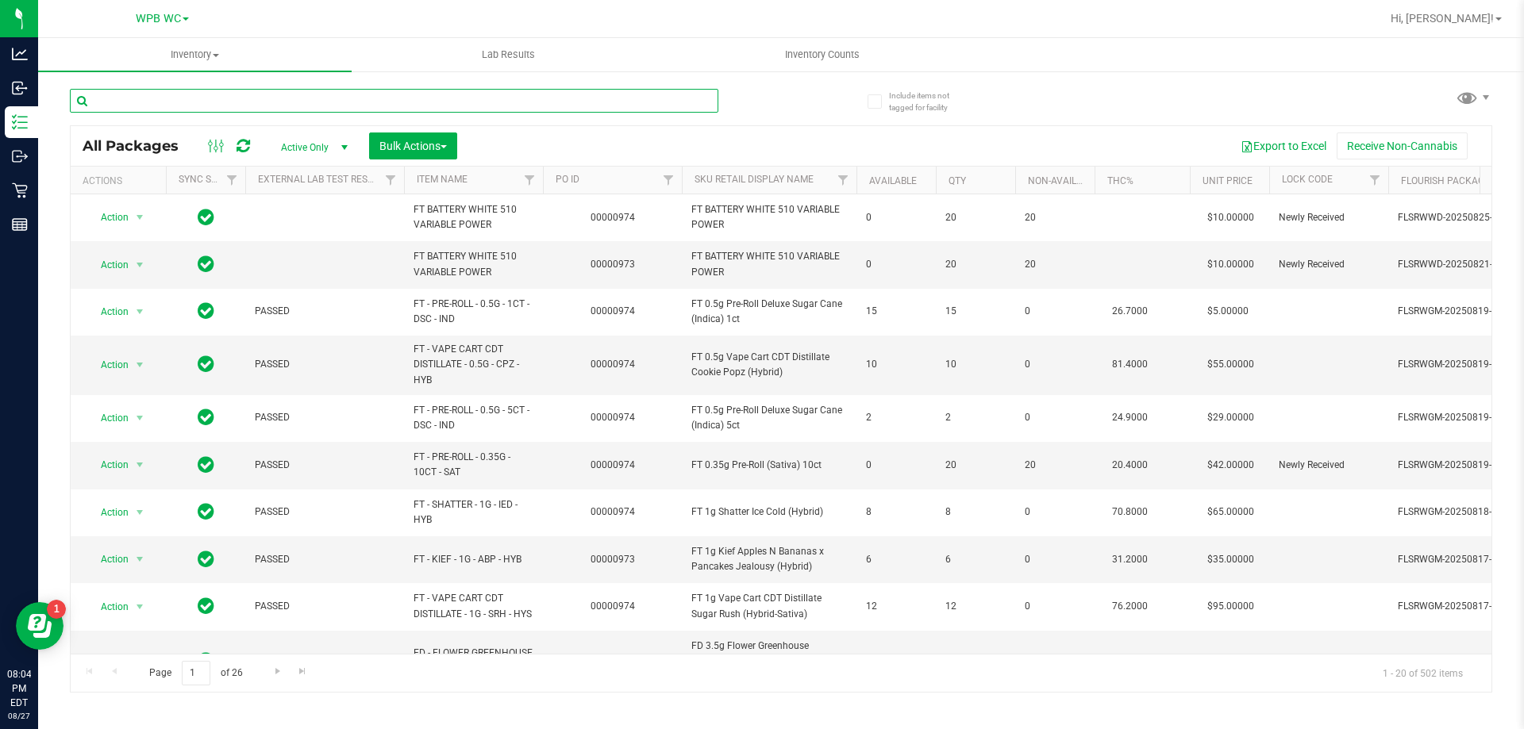
click at [266, 98] on input "text" at bounding box center [394, 101] width 648 height 24
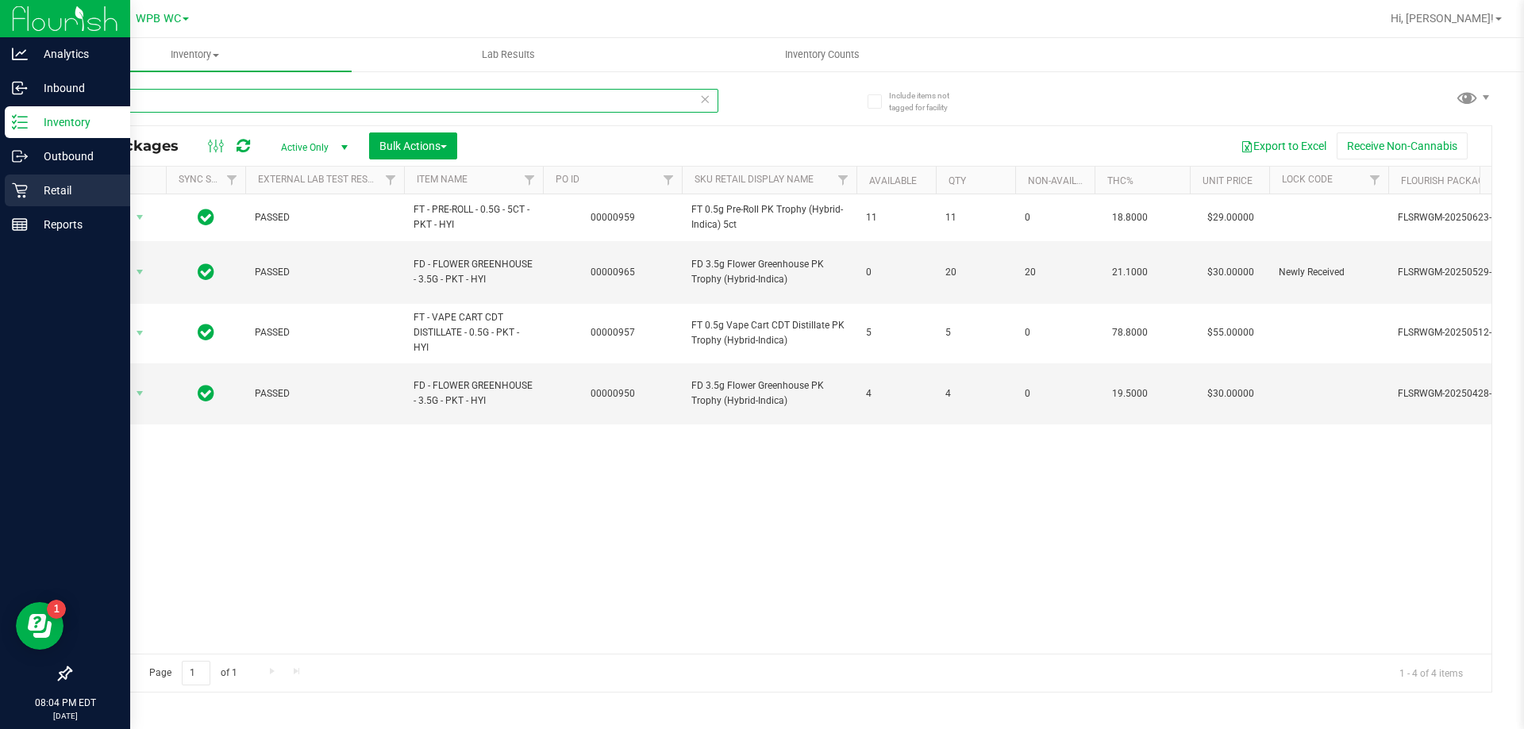
type input "pkt"
click at [66, 199] on p "Retail" at bounding box center [75, 190] width 95 height 19
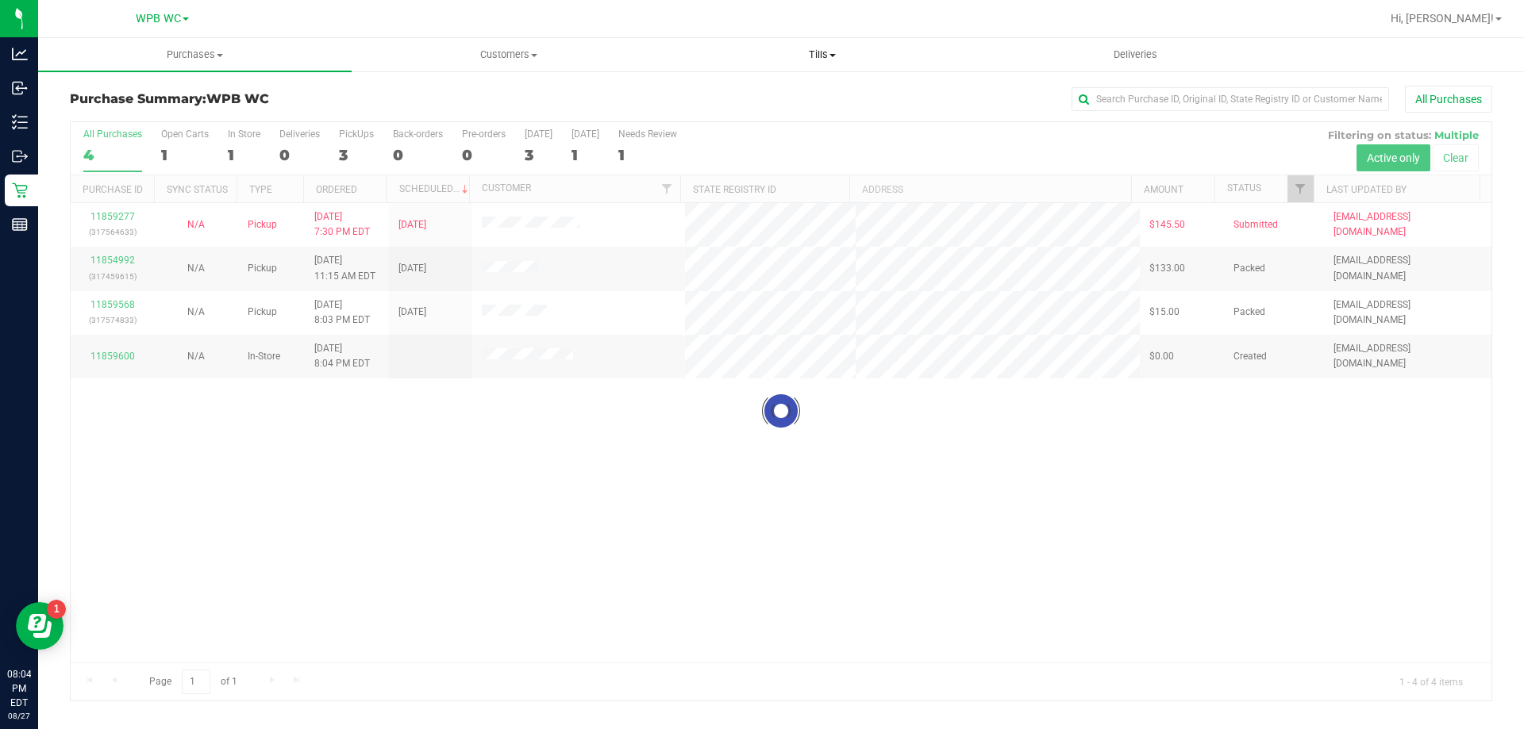
click at [837, 49] on span "Tills" at bounding box center [822, 55] width 312 height 14
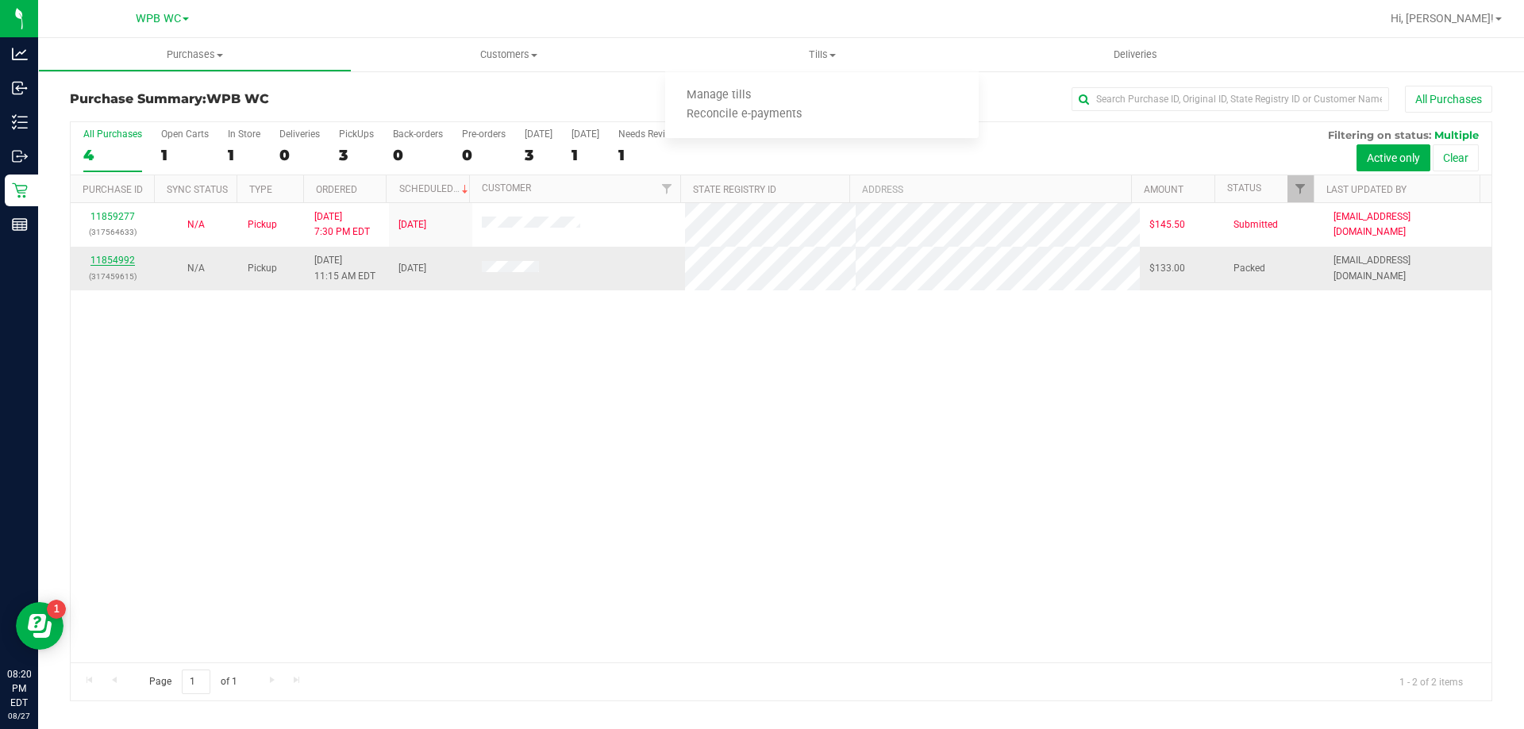
click at [113, 262] on link "11854992" at bounding box center [112, 260] width 44 height 11
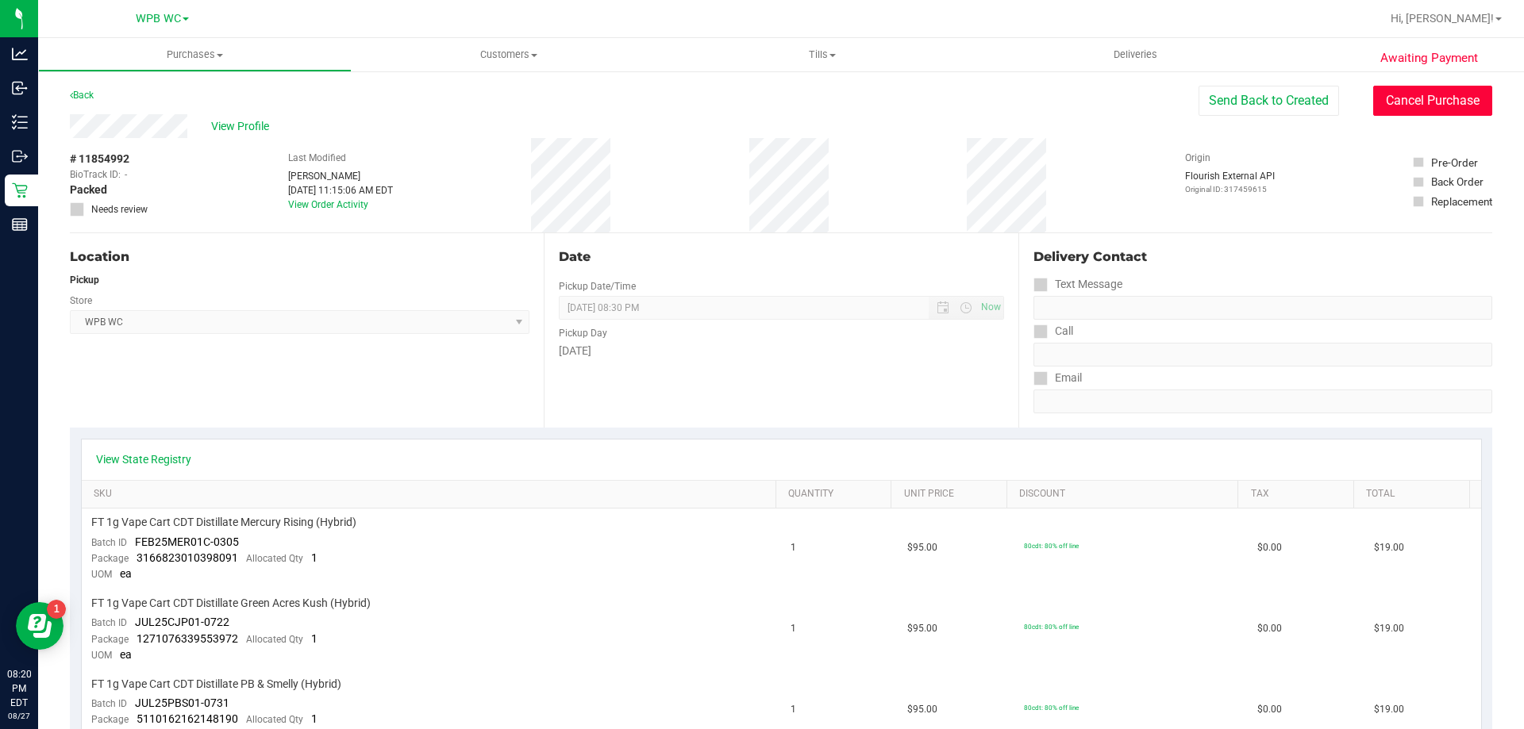
click at [1418, 95] on button "Cancel Purchase" at bounding box center [1432, 101] width 119 height 30
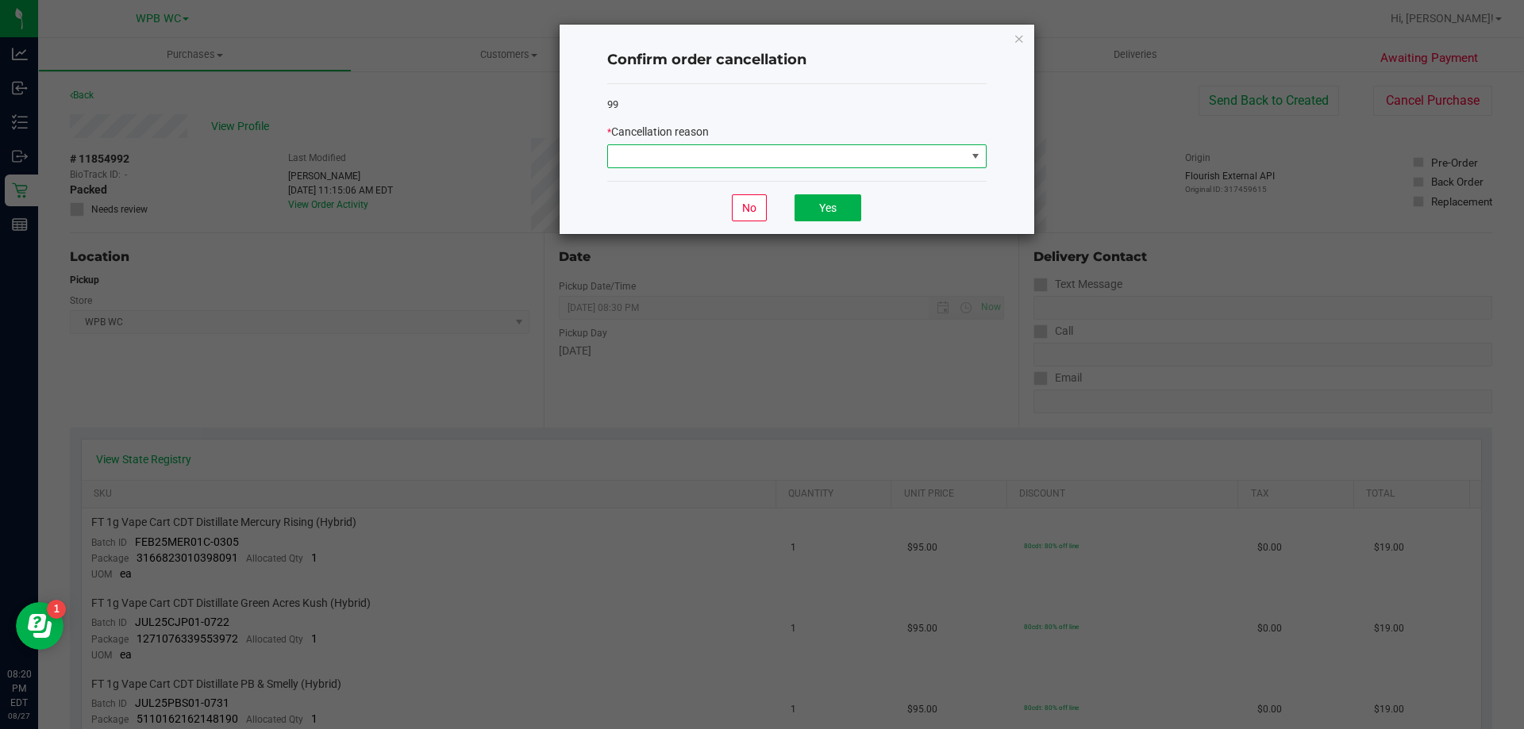
drag, startPoint x: 842, startPoint y: 148, endPoint x: 823, endPoint y: 166, distance: 25.8
click at [841, 149] on span at bounding box center [787, 156] width 358 height 22
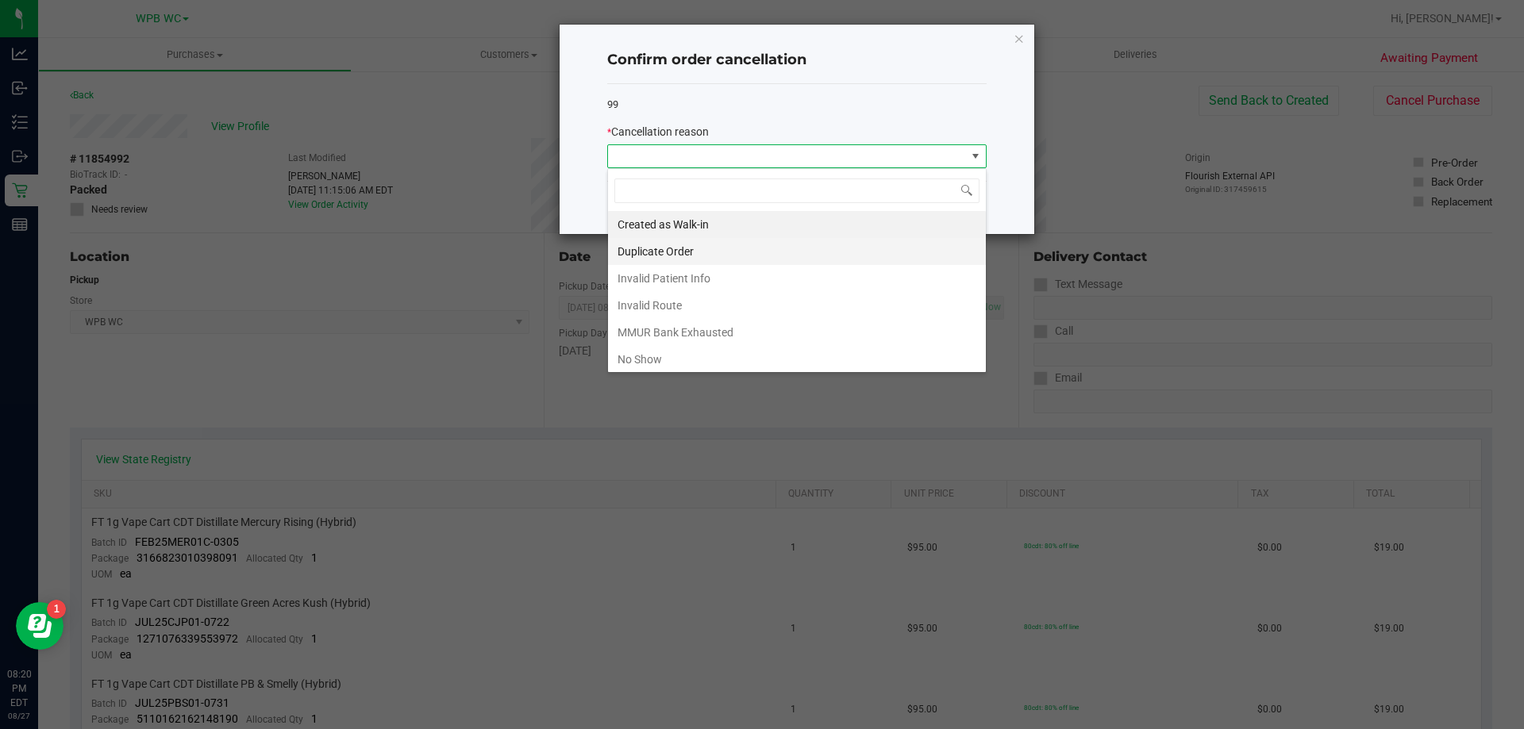
scroll to position [24, 379]
click at [651, 362] on li "No Show" at bounding box center [797, 359] width 378 height 27
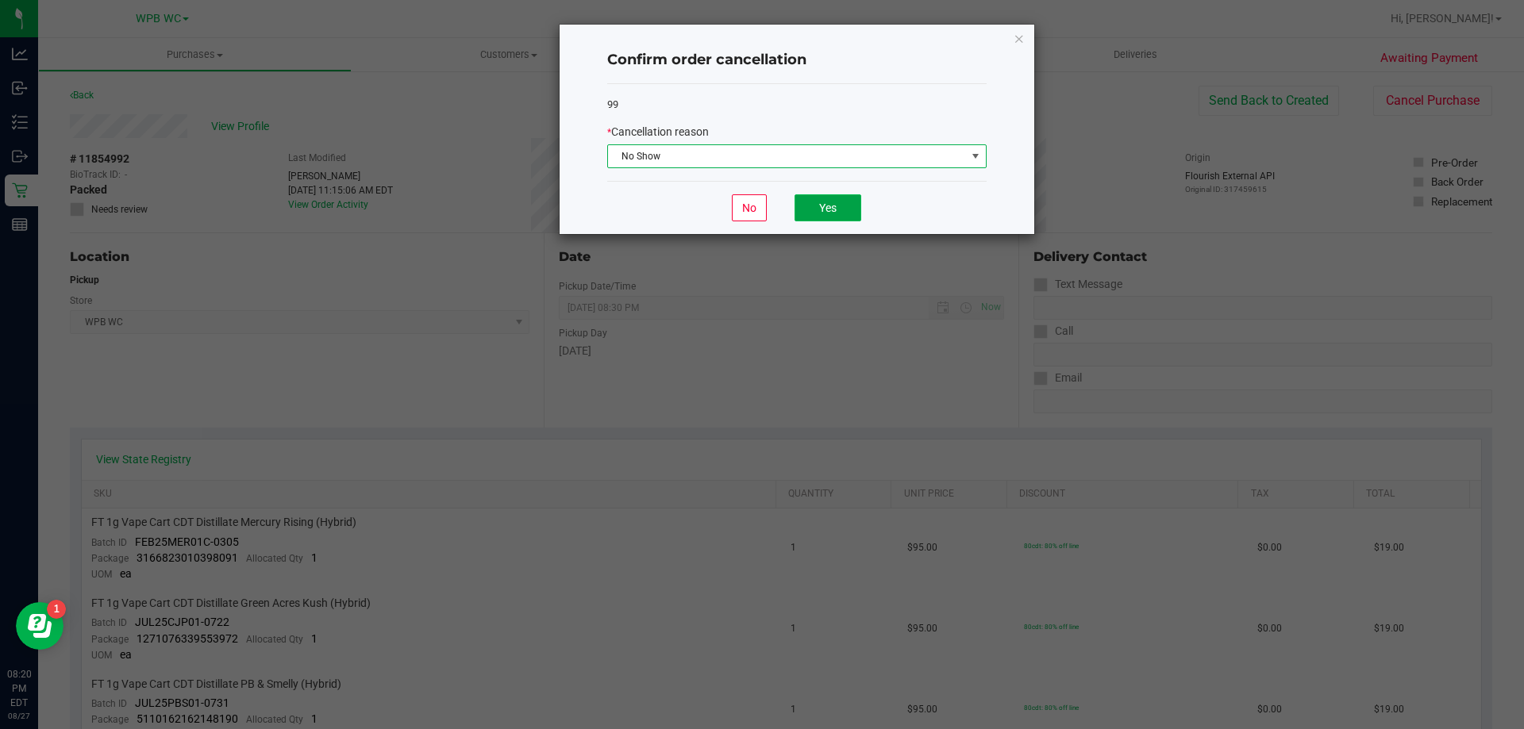
click at [857, 209] on button "Yes" at bounding box center [827, 207] width 67 height 27
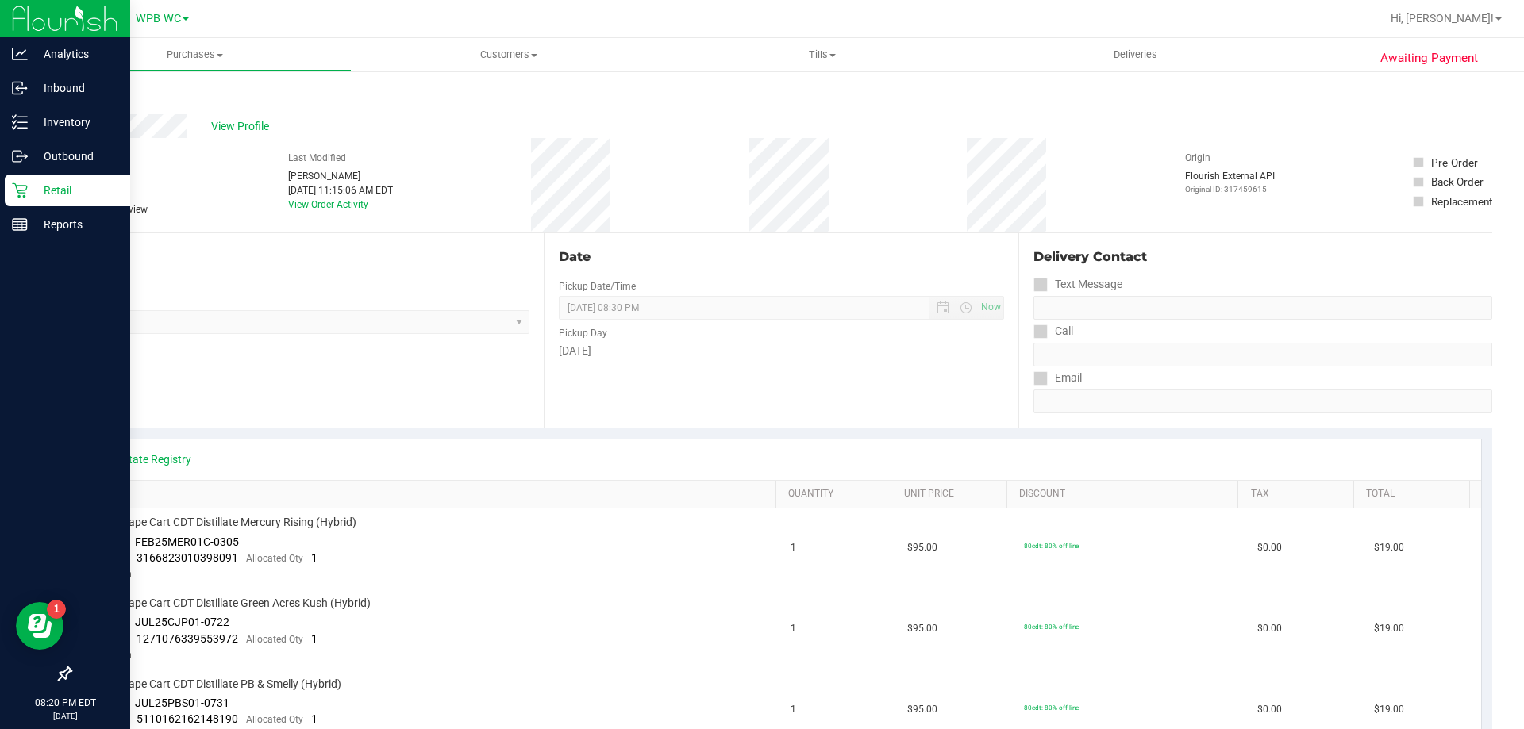
click at [11, 187] on div "Retail" at bounding box center [67, 191] width 125 height 32
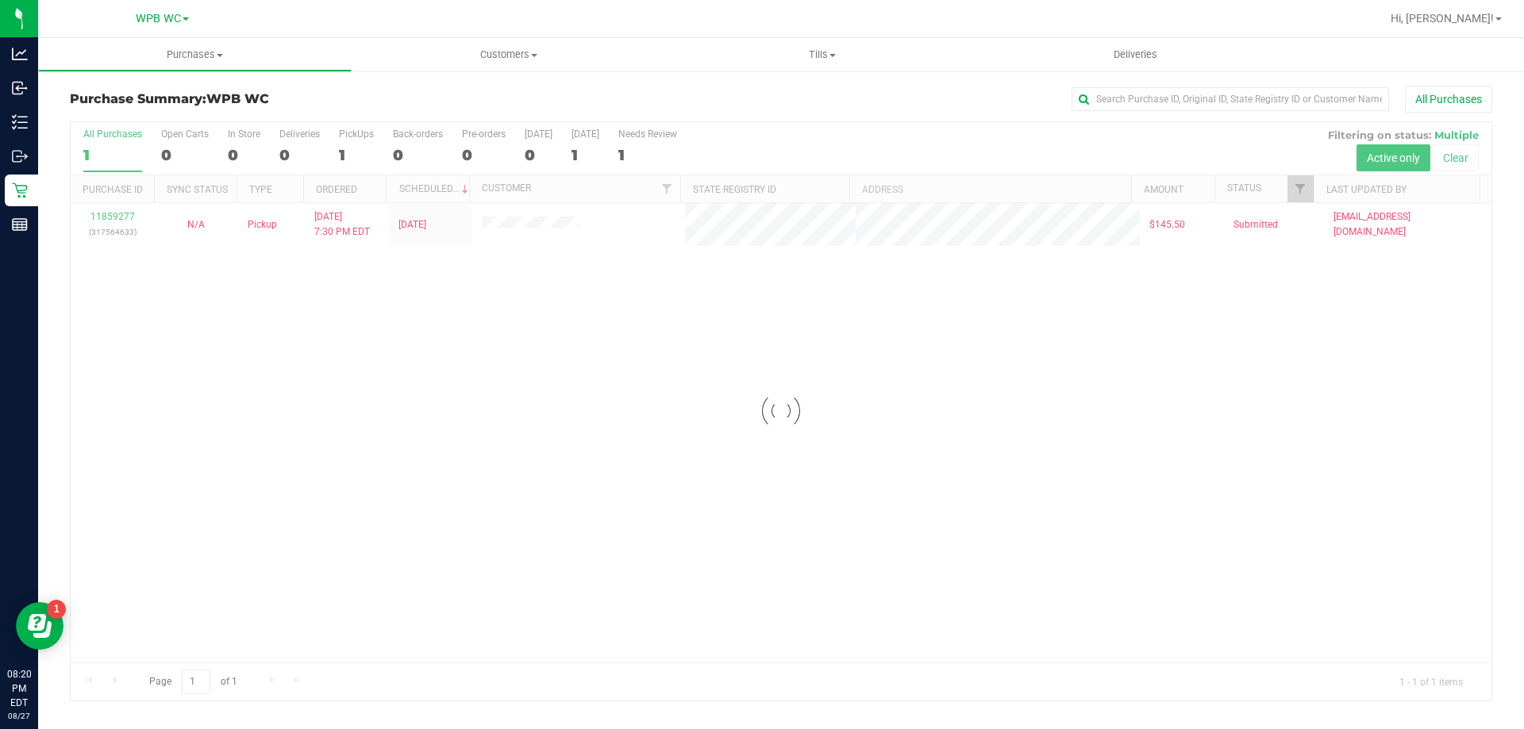
click at [123, 216] on div at bounding box center [781, 411] width 1420 height 579
click at [121, 217] on link "11859277" at bounding box center [112, 216] width 44 height 11
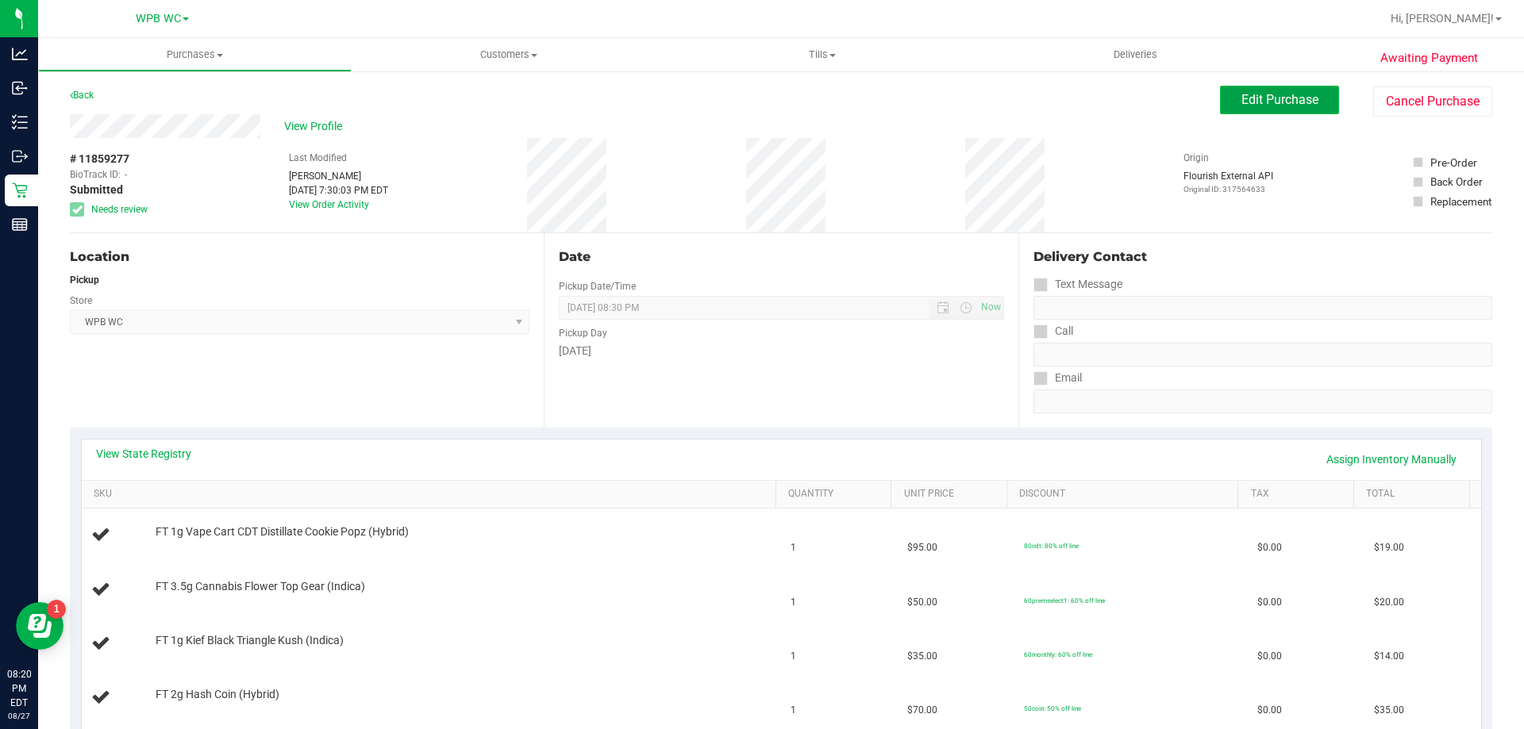
click at [1277, 110] on button "Edit Purchase" at bounding box center [1279, 100] width 119 height 29
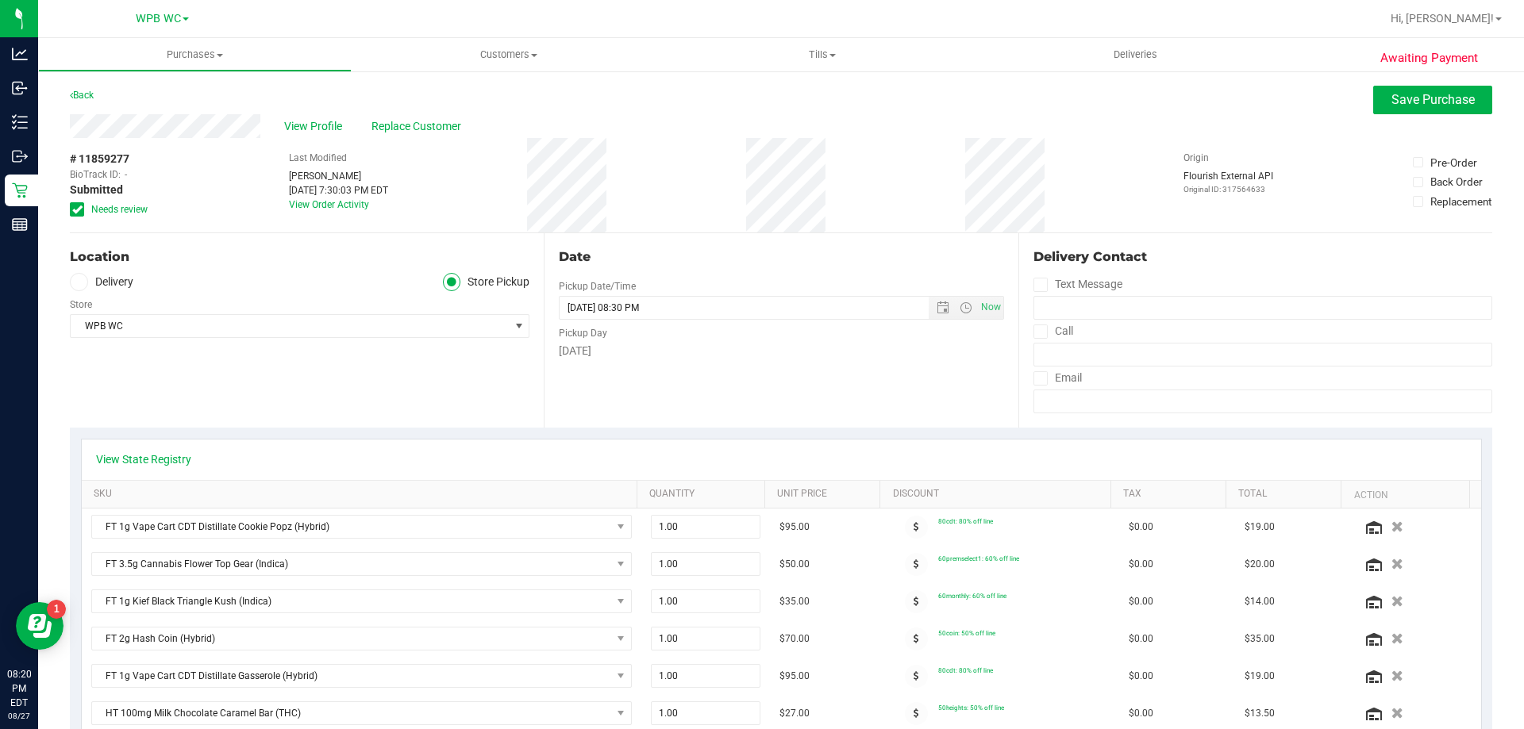
click at [78, 209] on icon at bounding box center [77, 209] width 10 height 0
click at [0, 0] on input "Needs review" at bounding box center [0, 0] width 0 height 0
click at [1391, 92] on span "Save Purchase" at bounding box center [1432, 99] width 83 height 15
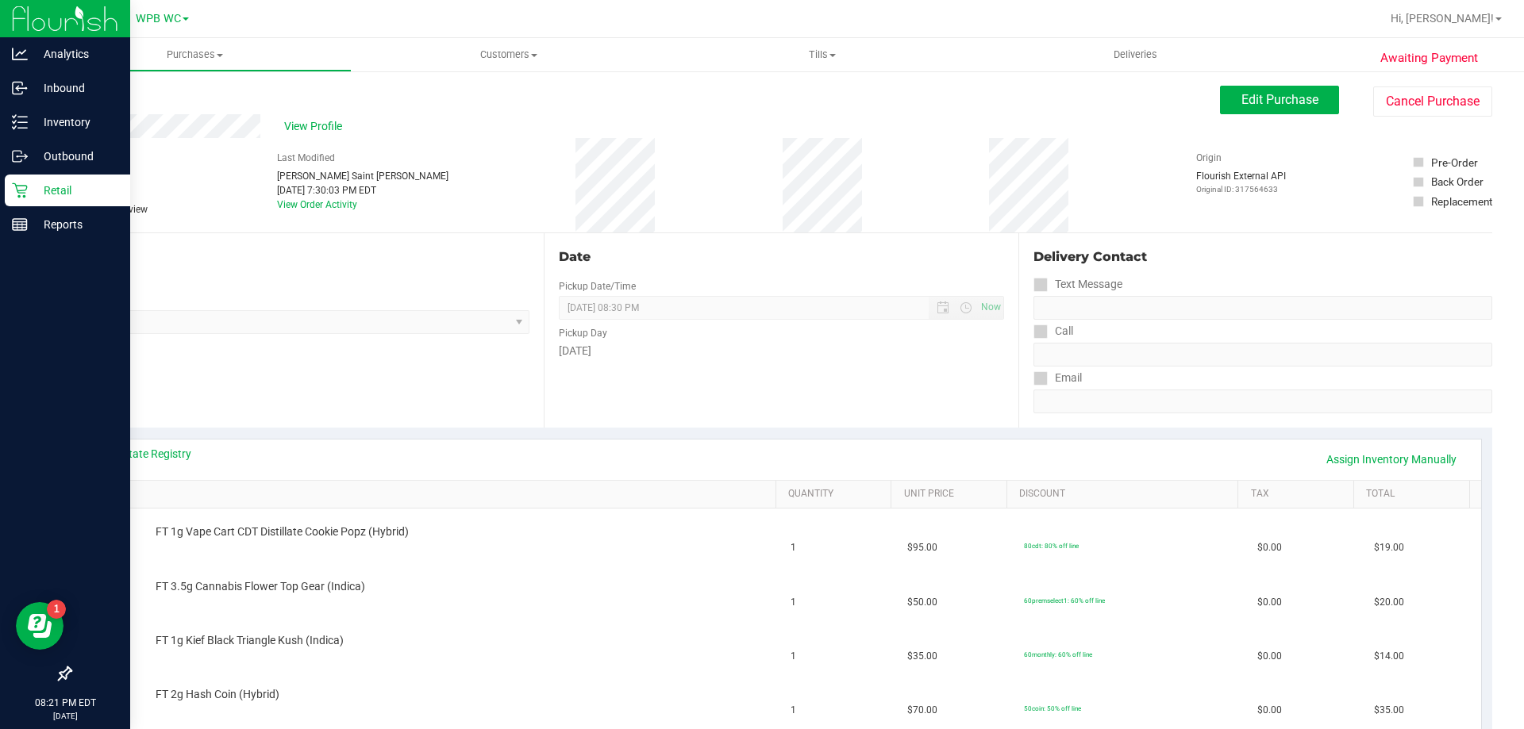
click at [41, 193] on p "Retail" at bounding box center [75, 190] width 95 height 19
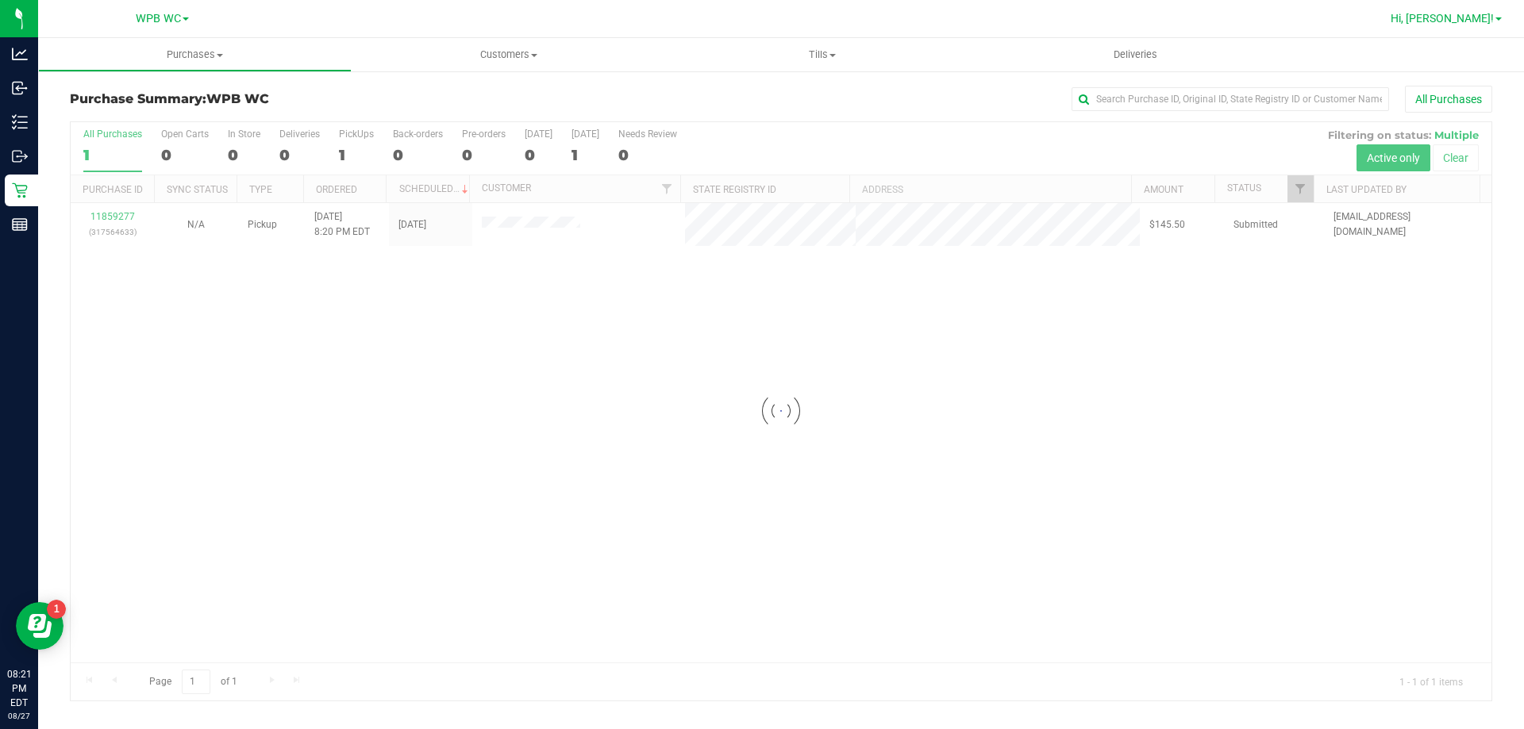
click at [1478, 21] on span "Hi, [PERSON_NAME]!" at bounding box center [1441, 18] width 103 height 13
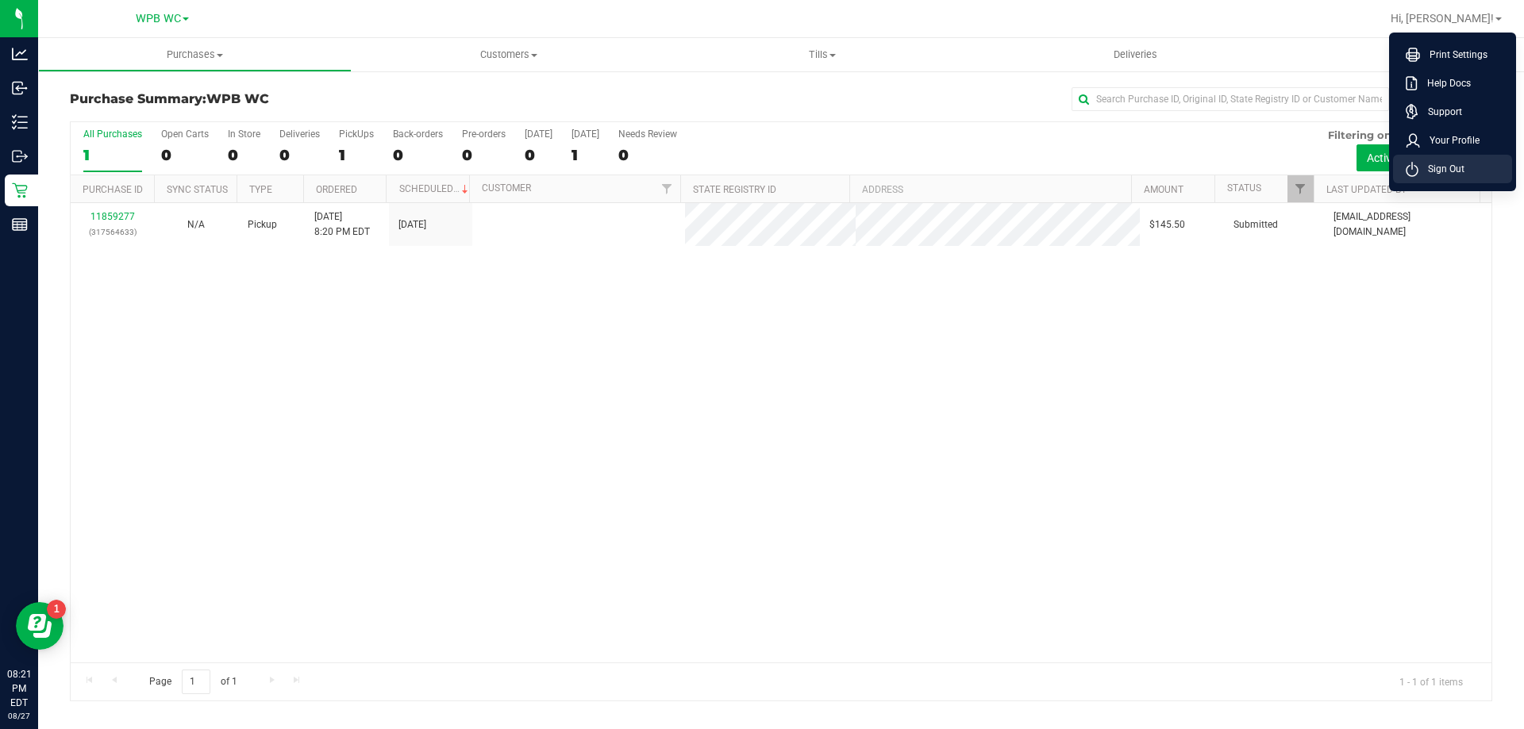
drag, startPoint x: 1441, startPoint y: 171, endPoint x: 1500, endPoint y: 58, distance: 127.8
click at [1441, 172] on span "Sign Out" at bounding box center [1441, 169] width 46 height 16
